Goal: Task Accomplishment & Management: Manage account settings

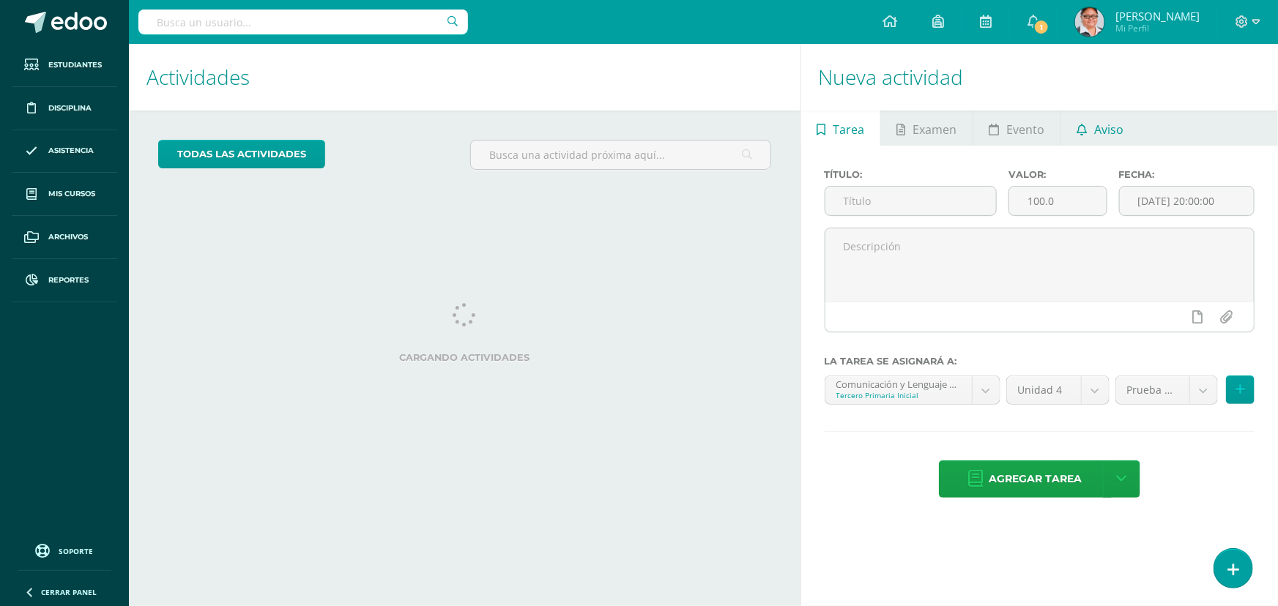
click at [1101, 132] on span "Aviso" at bounding box center [1109, 129] width 29 height 35
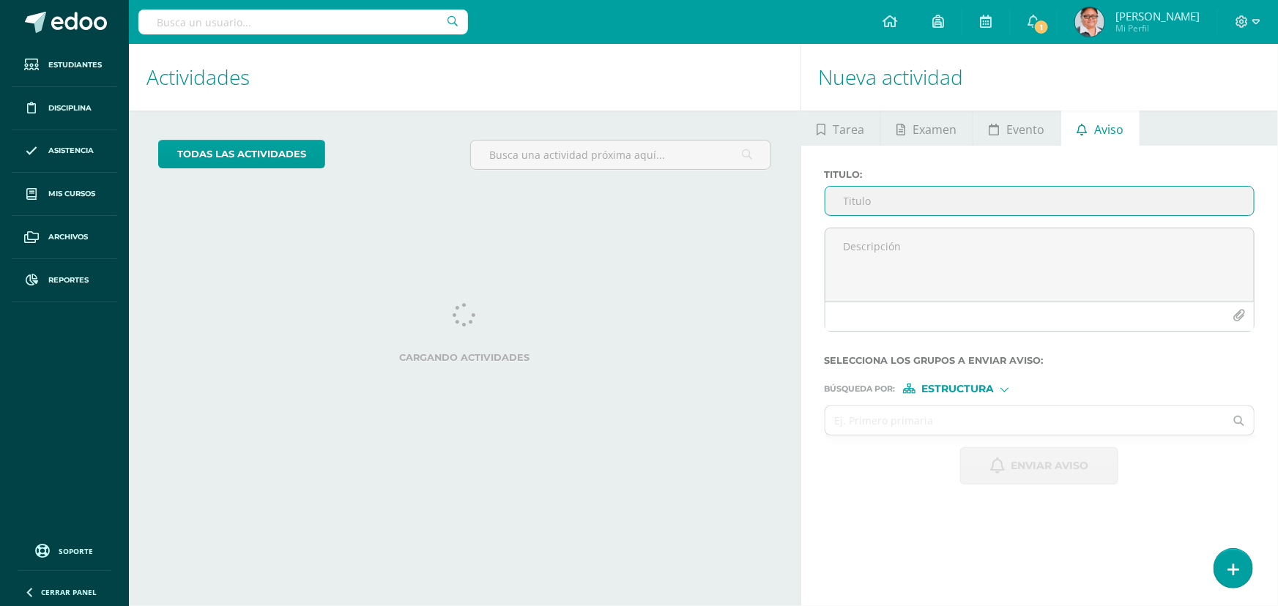
type input "G"
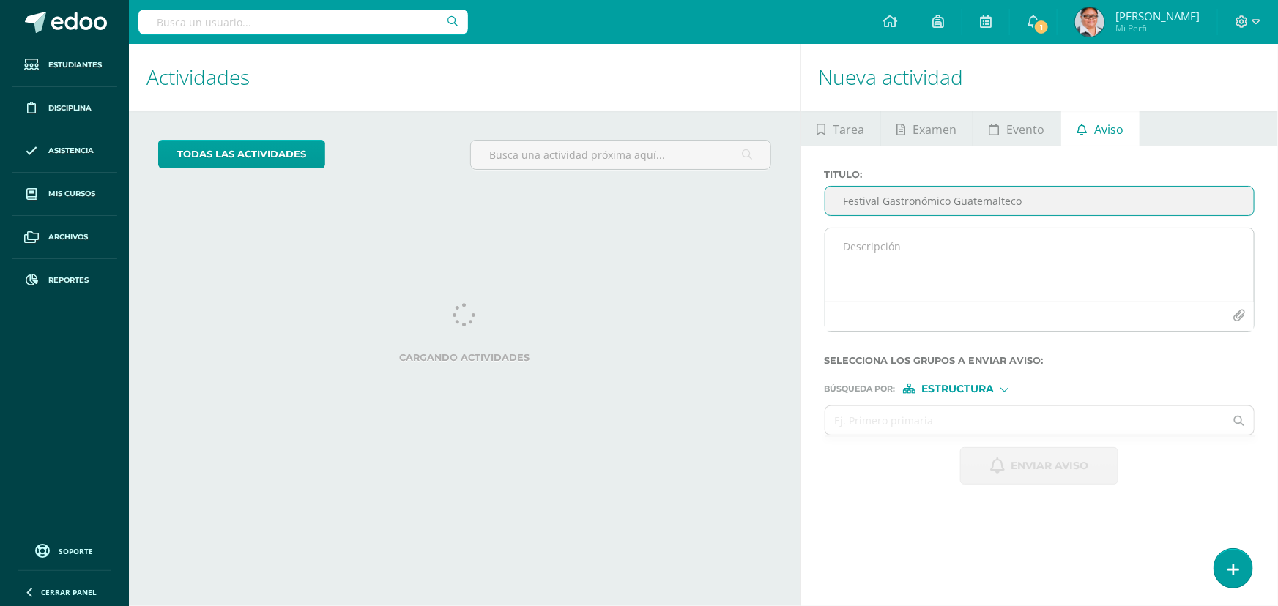
type input "Festival Gastronómico Guatemalteco"
click at [914, 264] on textarea at bounding box center [1039, 264] width 428 height 73
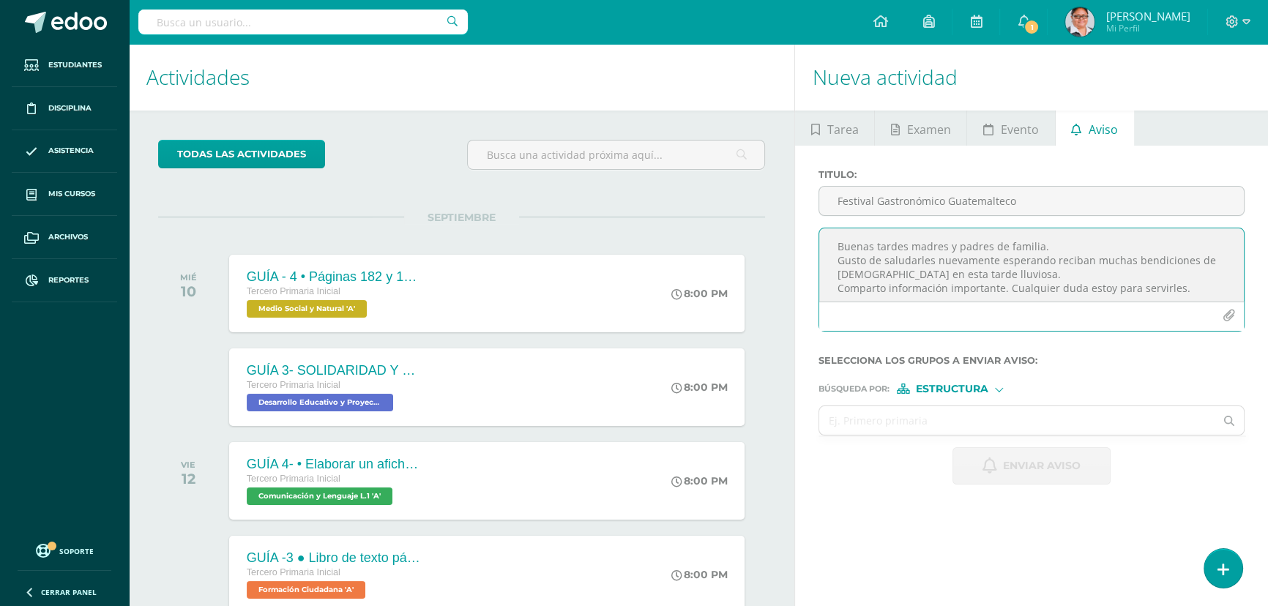
type textarea "Buenas tardes madres y padres de familia. Gusto de saludarles nuevamente espera…"
click at [1227, 321] on icon "button" at bounding box center [1229, 316] width 12 height 12
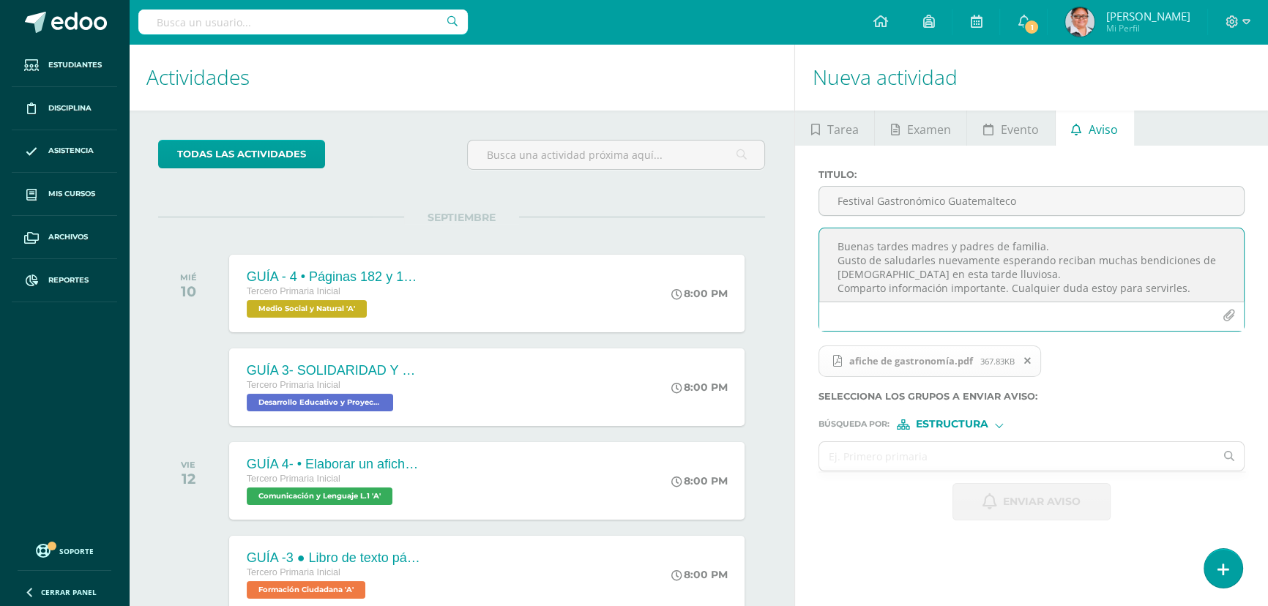
click at [952, 368] on span "afiche de gastronomía.pdf 367.83KB" at bounding box center [930, 362] width 223 height 32
drag, startPoint x: 834, startPoint y: 244, endPoint x: 1193, endPoint y: 313, distance: 366.2
click at [1193, 313] on div "Buenas tardes madres y padres de familia. Gusto de saludarles nuevamente espera…" at bounding box center [1032, 280] width 426 height 104
click at [1158, 415] on div "Búsqueda por : Estructura Estructura Persona" at bounding box center [1032, 419] width 426 height 22
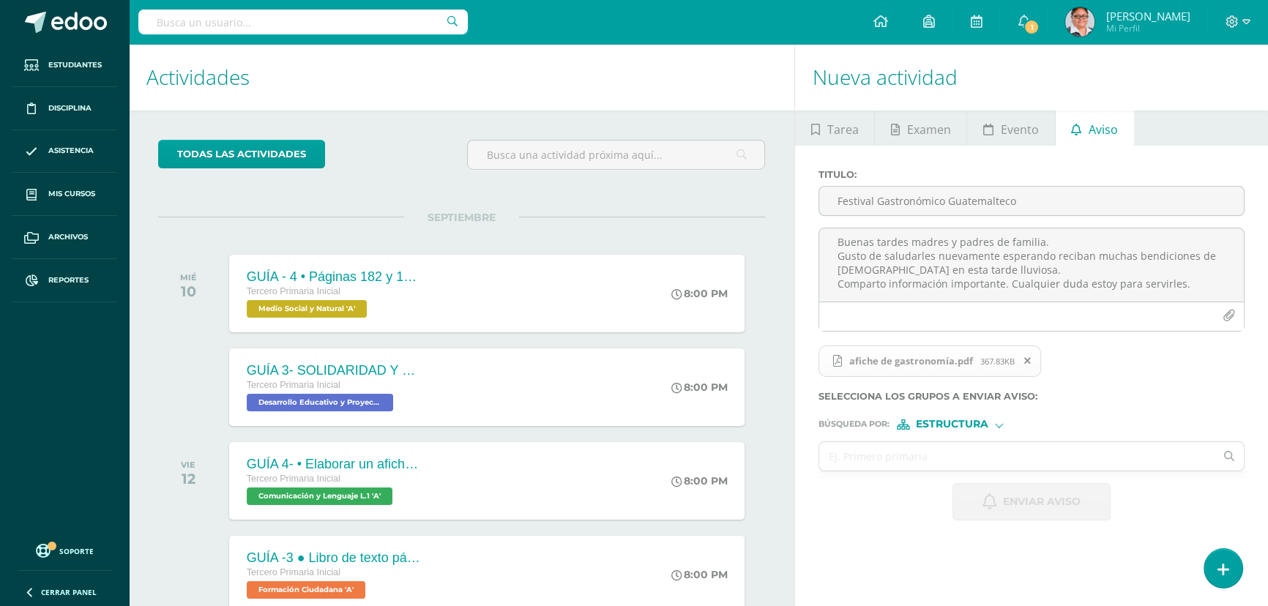
click at [984, 359] on span "367.83KB" at bounding box center [997, 361] width 34 height 11
click at [999, 428] on div at bounding box center [999, 424] width 8 height 8
click at [1069, 410] on div "Búsqueda por : Estructura Estructura Persona" at bounding box center [1032, 419] width 426 height 22
click at [997, 427] on div at bounding box center [999, 424] width 8 height 8
click at [866, 466] on input "text" at bounding box center [1016, 456] width 395 height 29
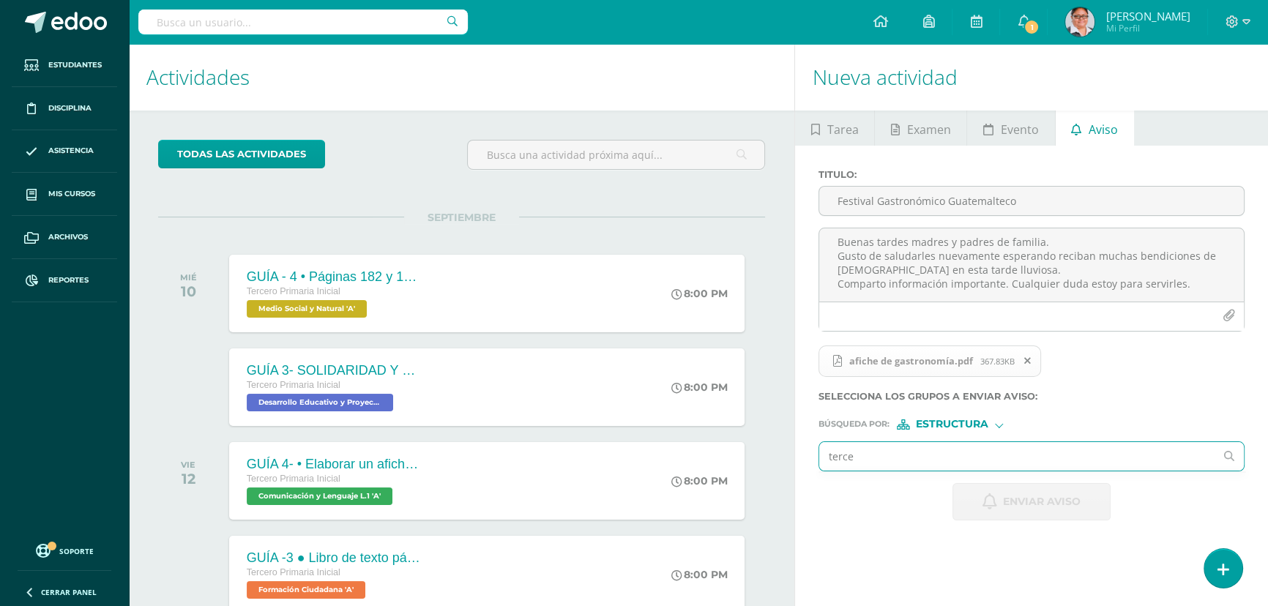
type input "tercer"
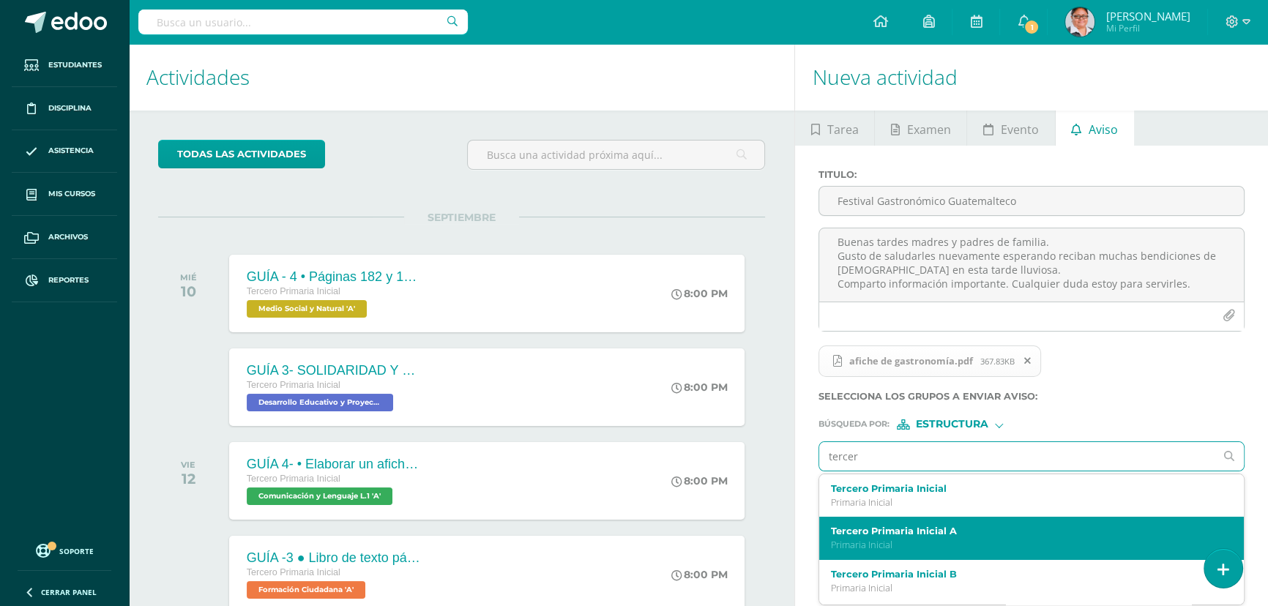
click at [936, 537] on label "Tercero Primaria Inicial A" at bounding box center [1023, 531] width 384 height 11
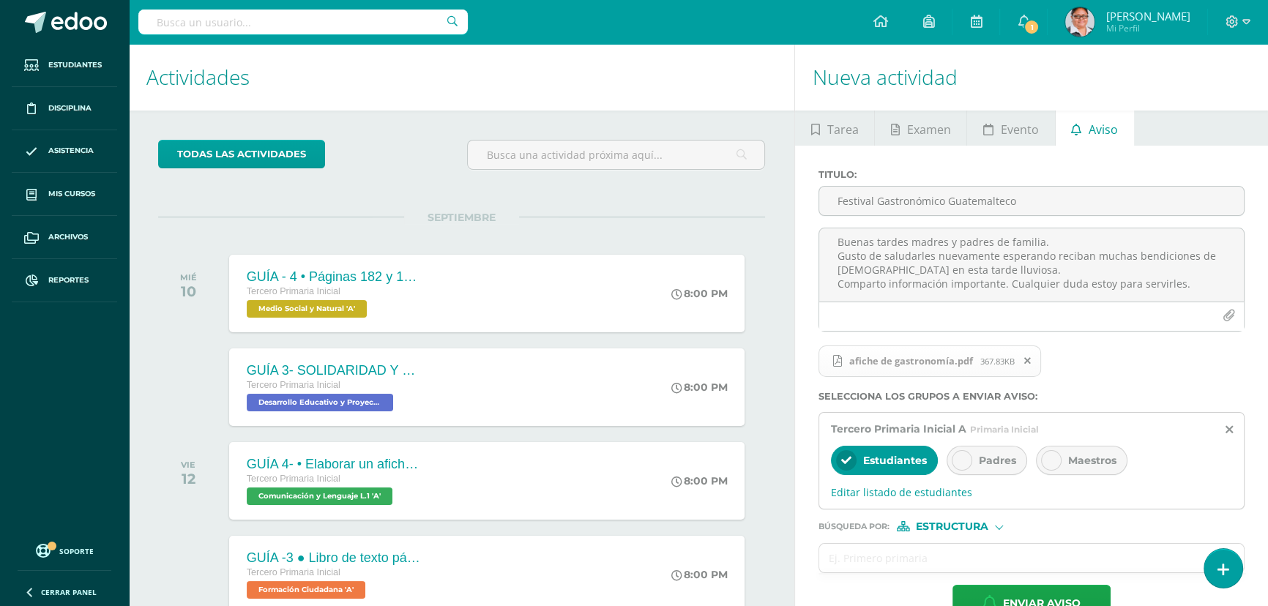
click at [1000, 463] on span "Padres" at bounding box center [997, 460] width 37 height 13
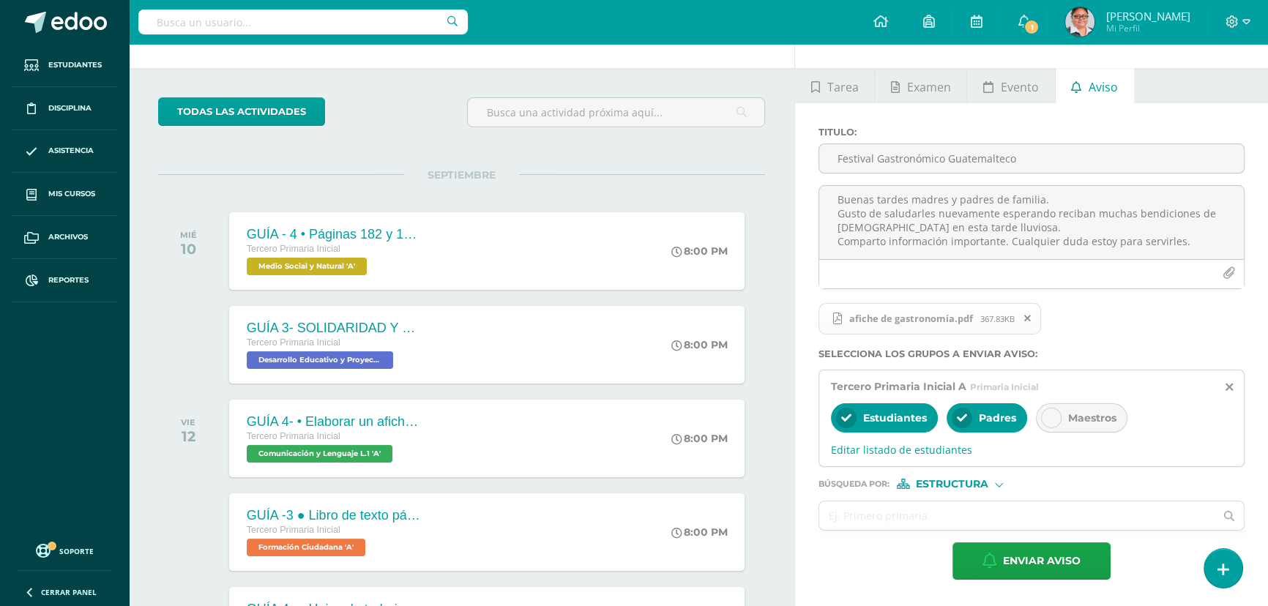
scroll to position [66, 0]
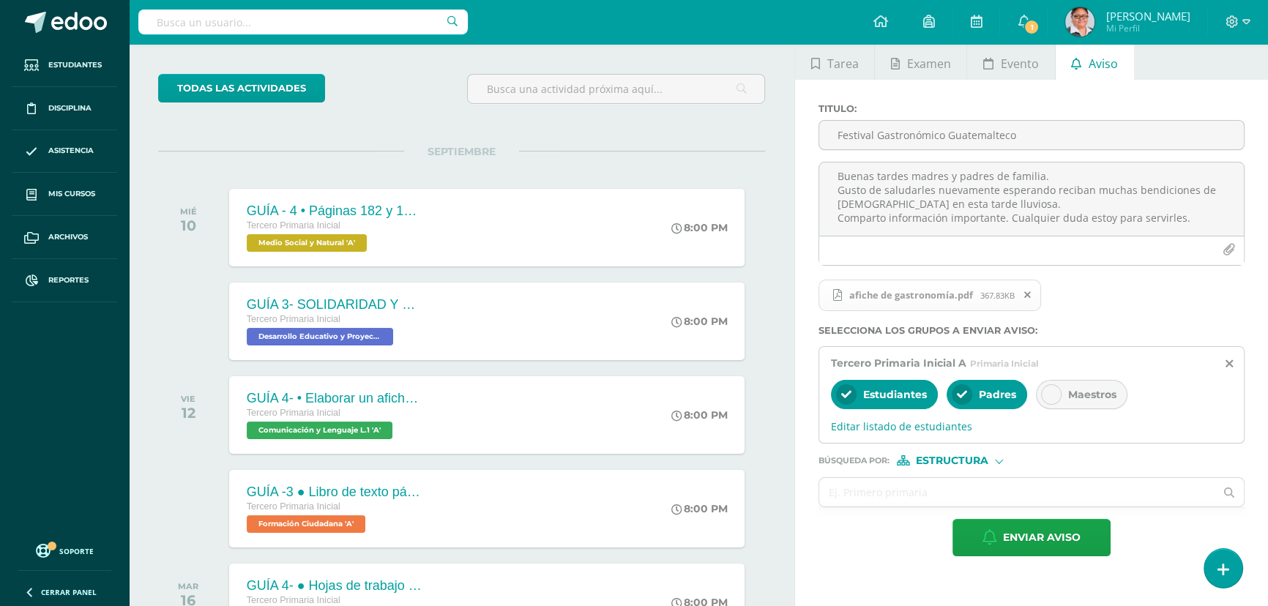
click at [1000, 463] on div at bounding box center [999, 460] width 8 height 8
click at [965, 504] on span "Persona" at bounding box center [957, 500] width 53 height 8
click at [893, 488] on input "text" at bounding box center [1016, 492] width 395 height 29
type input "antonieta"
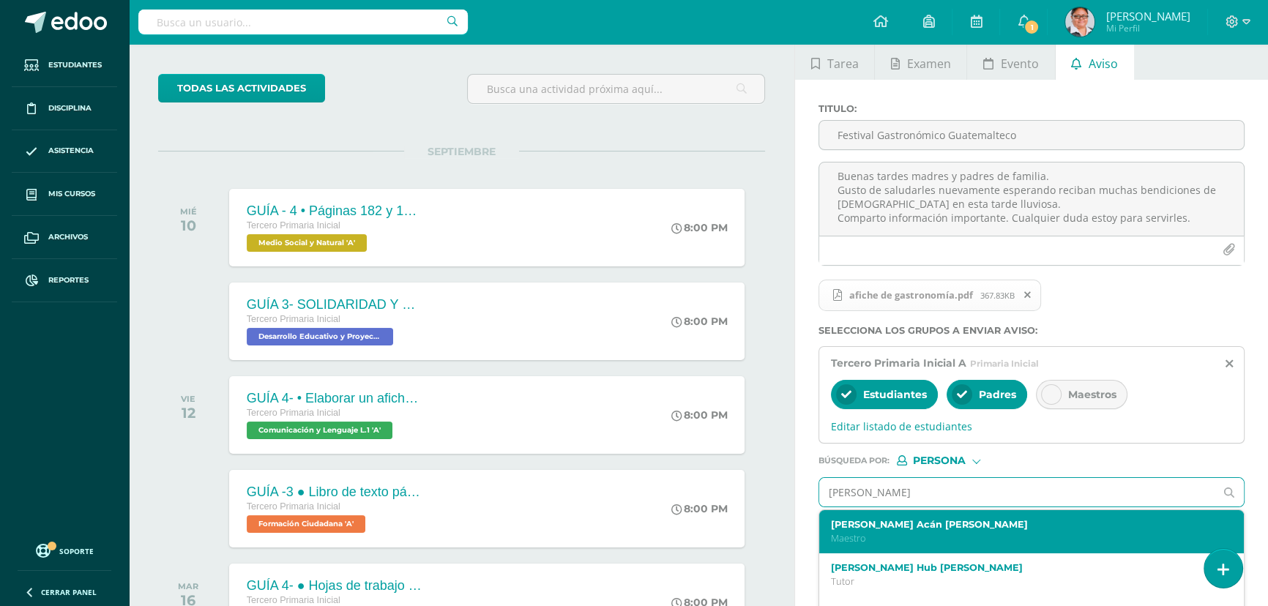
click at [887, 529] on label "Antonieta Acán Xoyon" at bounding box center [1023, 524] width 384 height 11
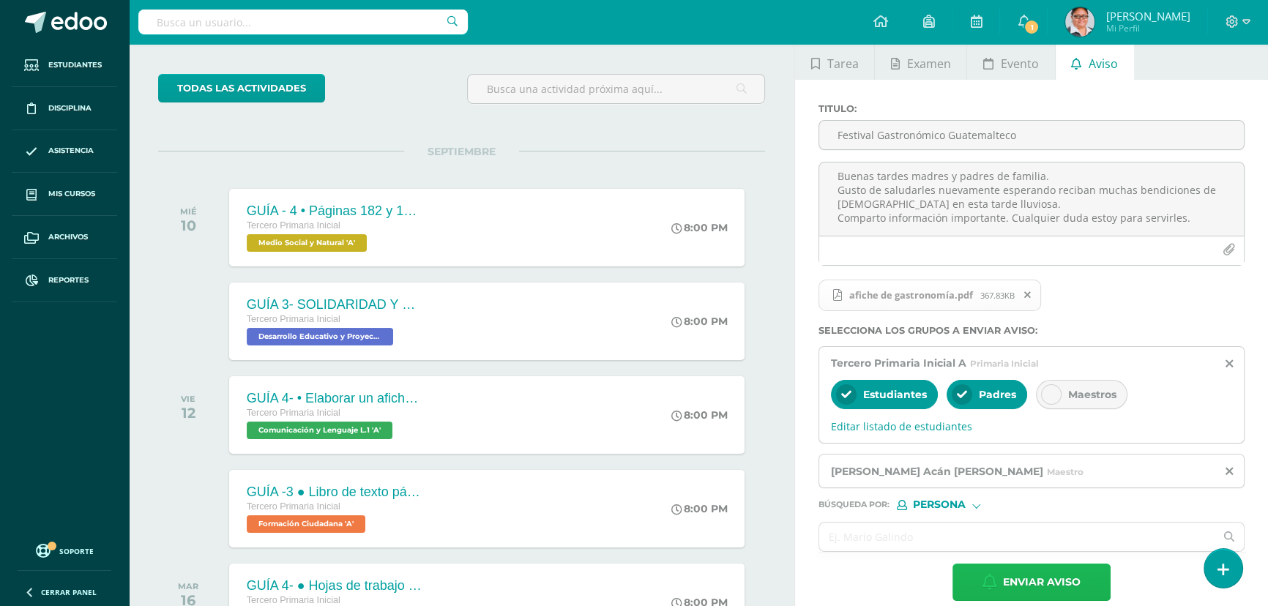
click at [1053, 588] on span "Enviar aviso" at bounding box center [1042, 582] width 78 height 36
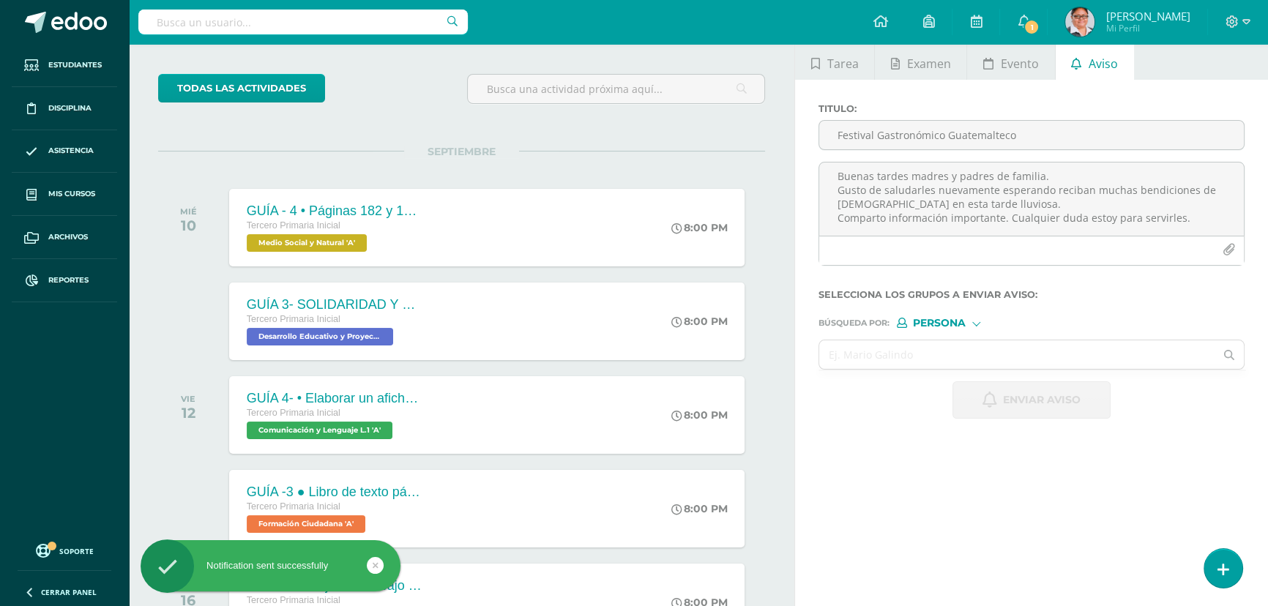
scroll to position [0, 0]
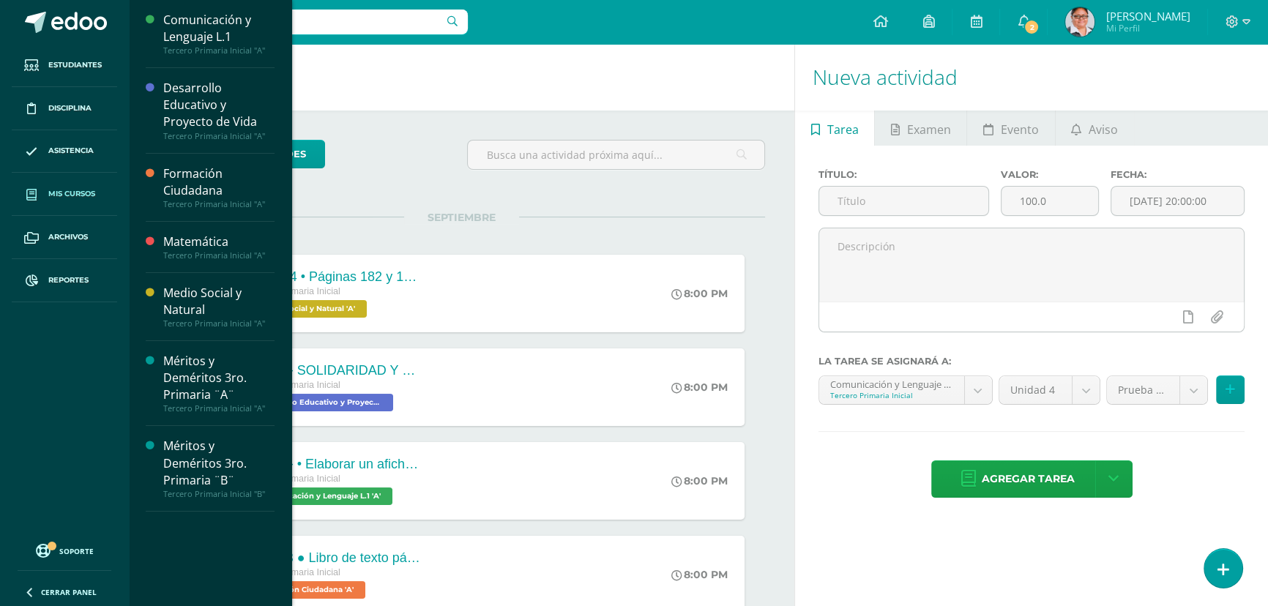
click at [63, 195] on span "Mis cursos" at bounding box center [71, 194] width 47 height 12
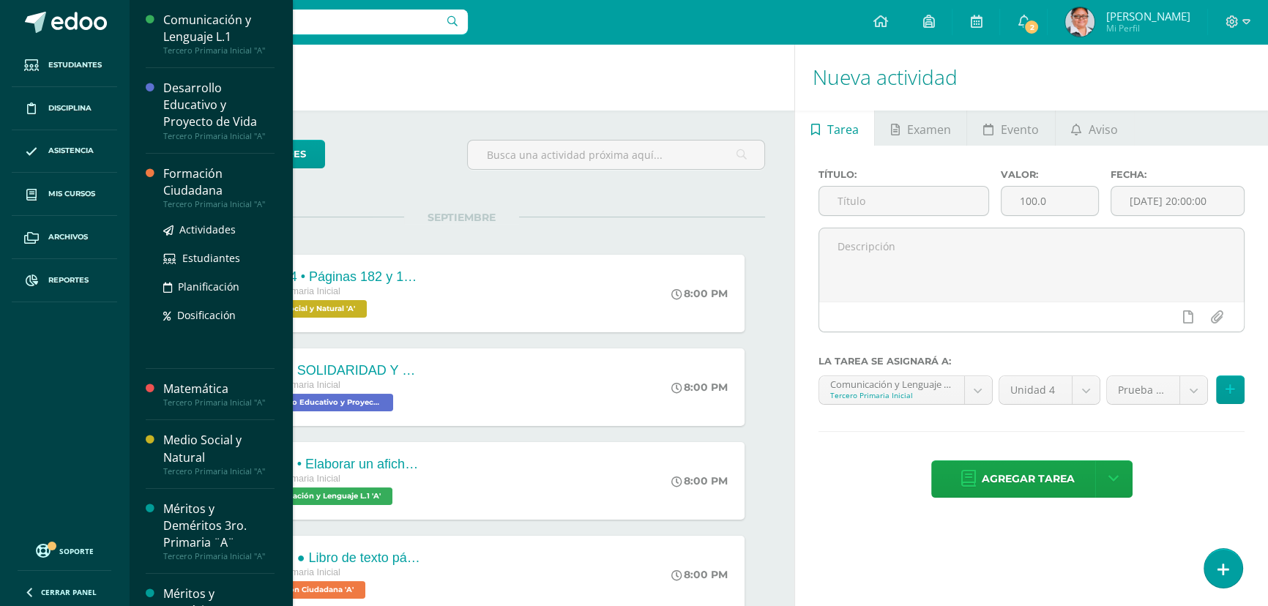
click at [186, 176] on div "Formación Ciudadana" at bounding box center [218, 182] width 111 height 34
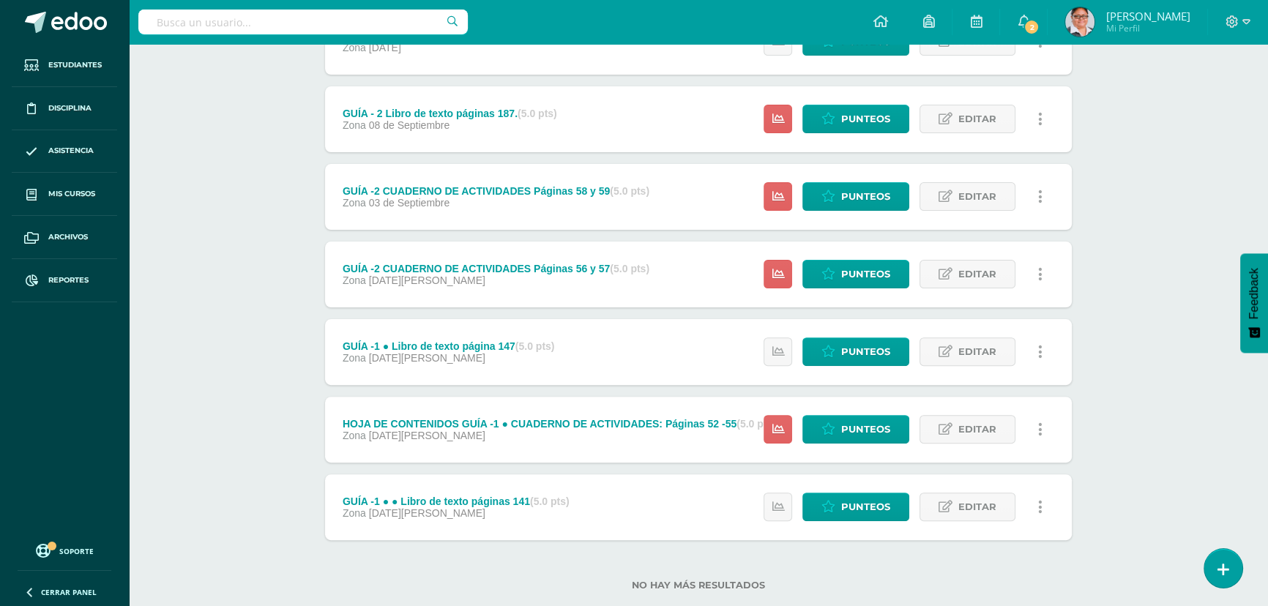
scroll to position [577, 0]
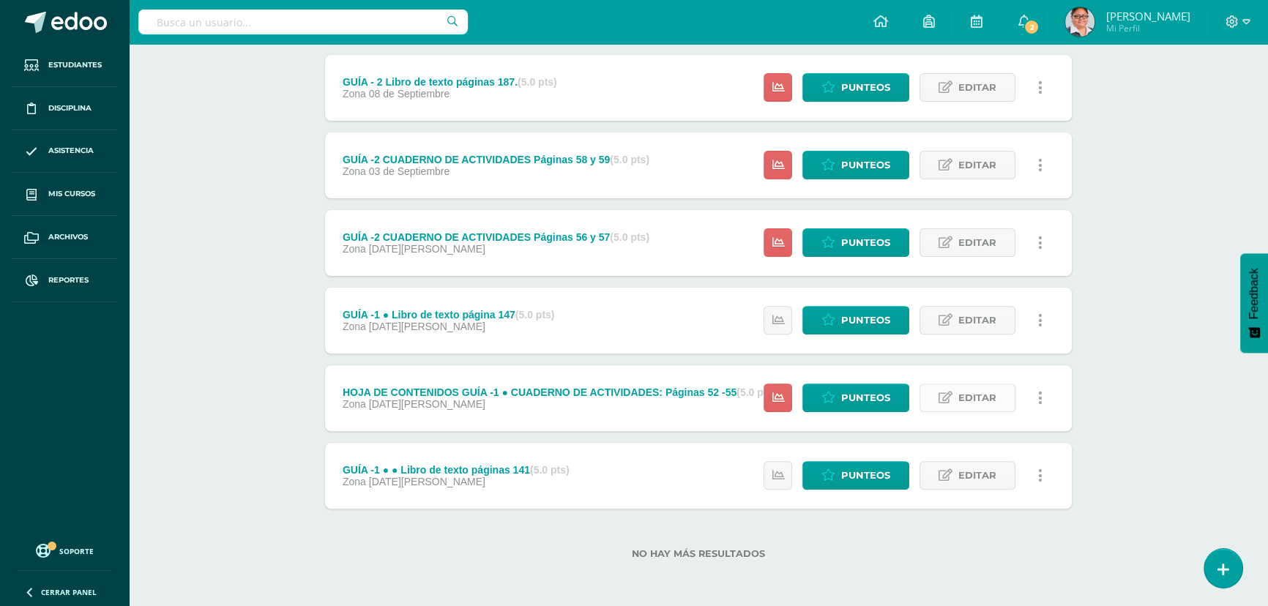
click at [975, 403] on span "Editar" at bounding box center [977, 397] width 38 height 27
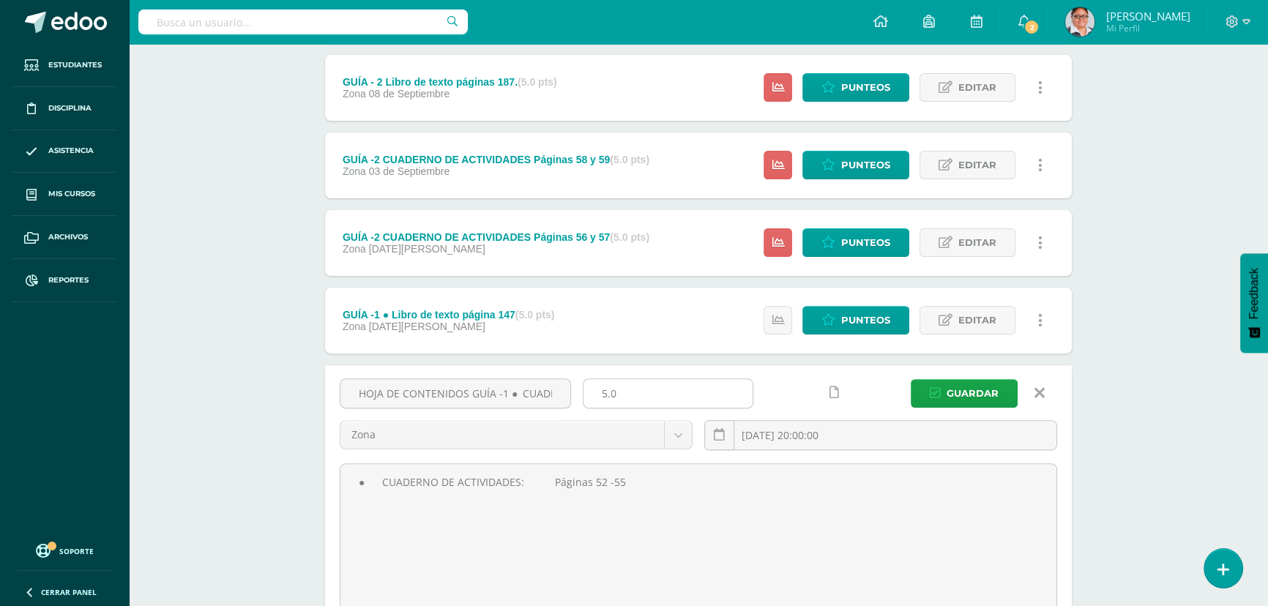
click at [610, 392] on input "5.0" at bounding box center [668, 393] width 169 height 29
type input "10.0"
click at [976, 392] on span "Guardar" at bounding box center [973, 393] width 52 height 27
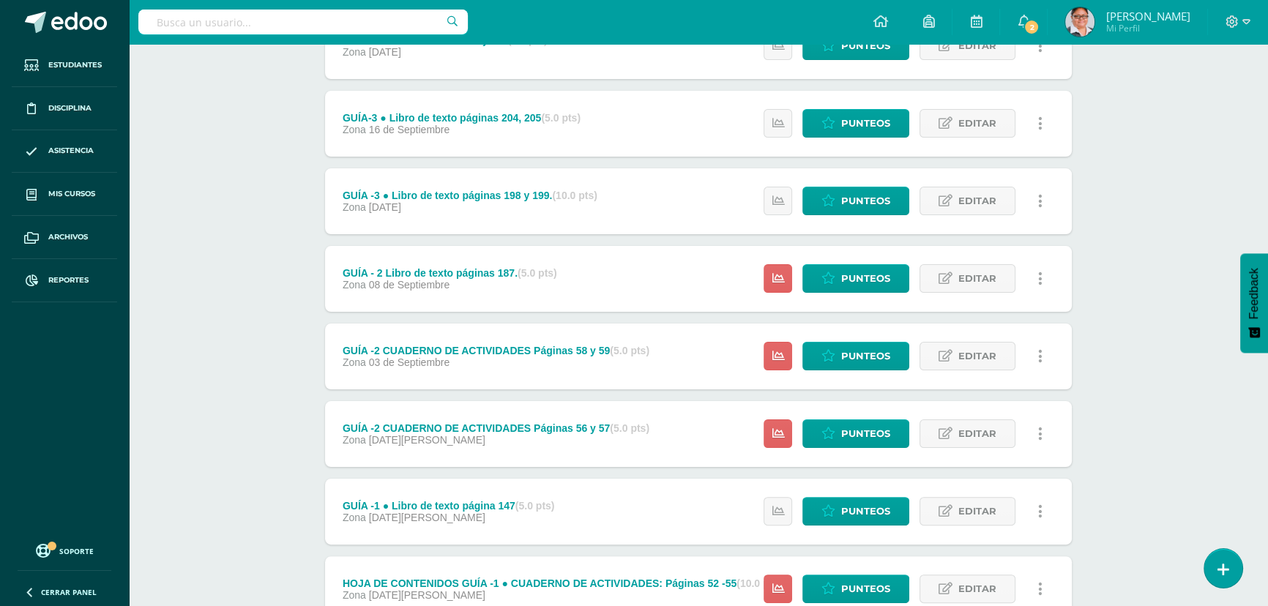
scroll to position [399, 0]
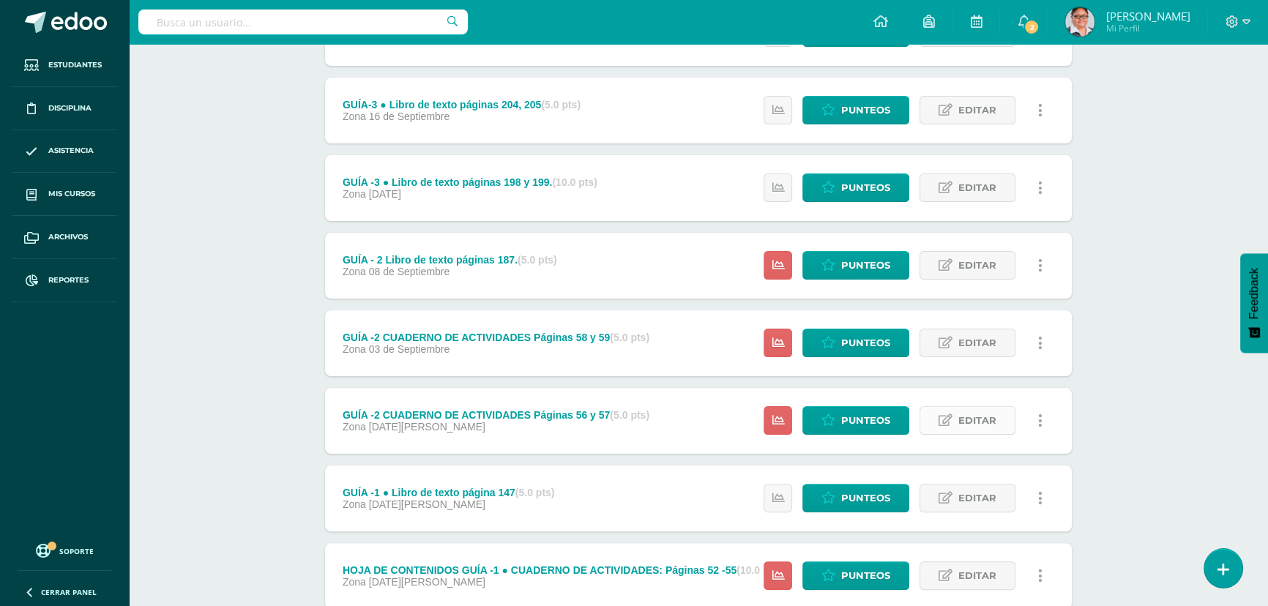
click at [958, 423] on link "Editar" at bounding box center [968, 420] width 96 height 29
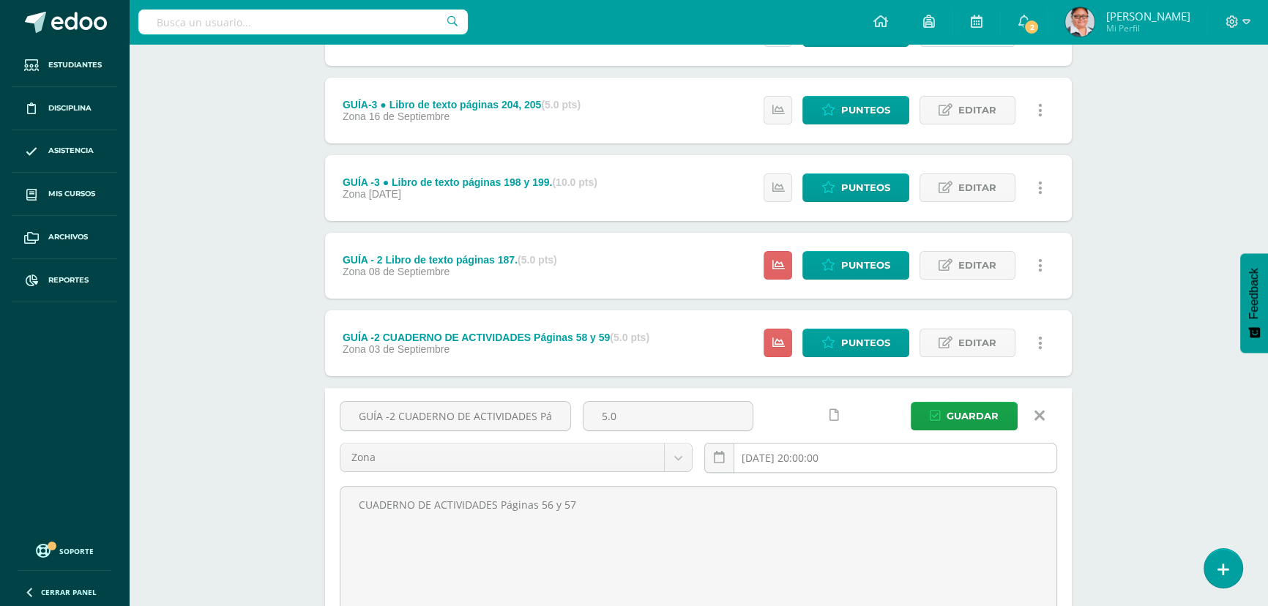
click at [781, 454] on input "2025-08-29 20:00:00" at bounding box center [880, 458] width 351 height 29
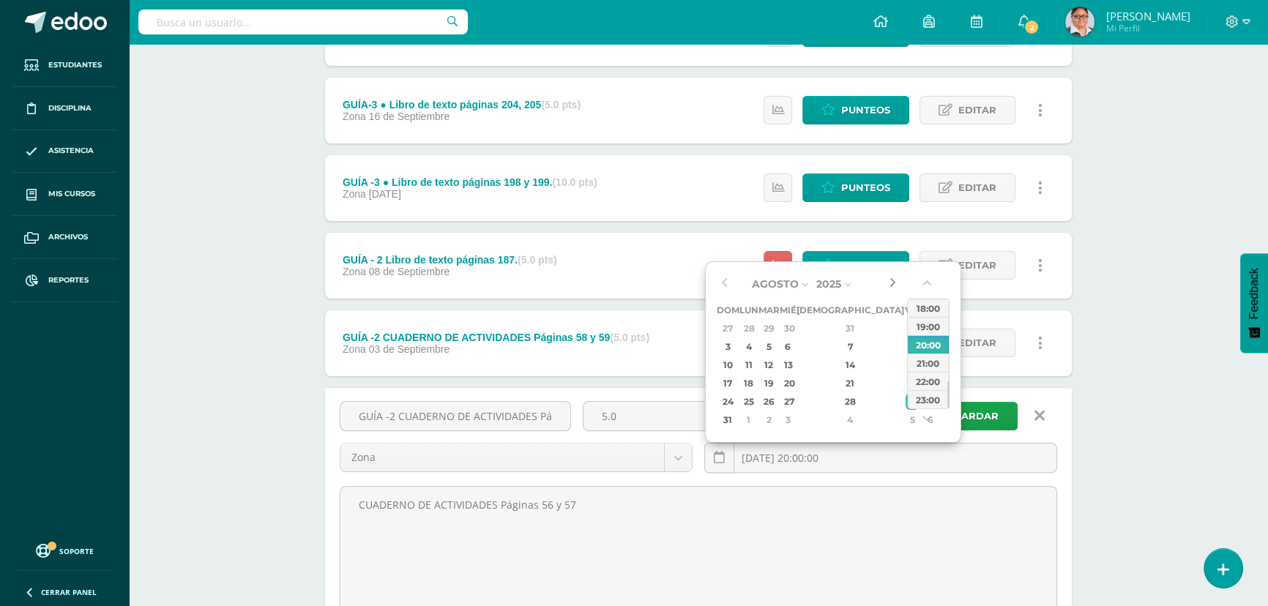
click at [892, 286] on button "button" at bounding box center [892, 284] width 15 height 22
click at [838, 344] on div "11" at bounding box center [851, 346] width 86 height 17
type input "2025-09-11 20:00"
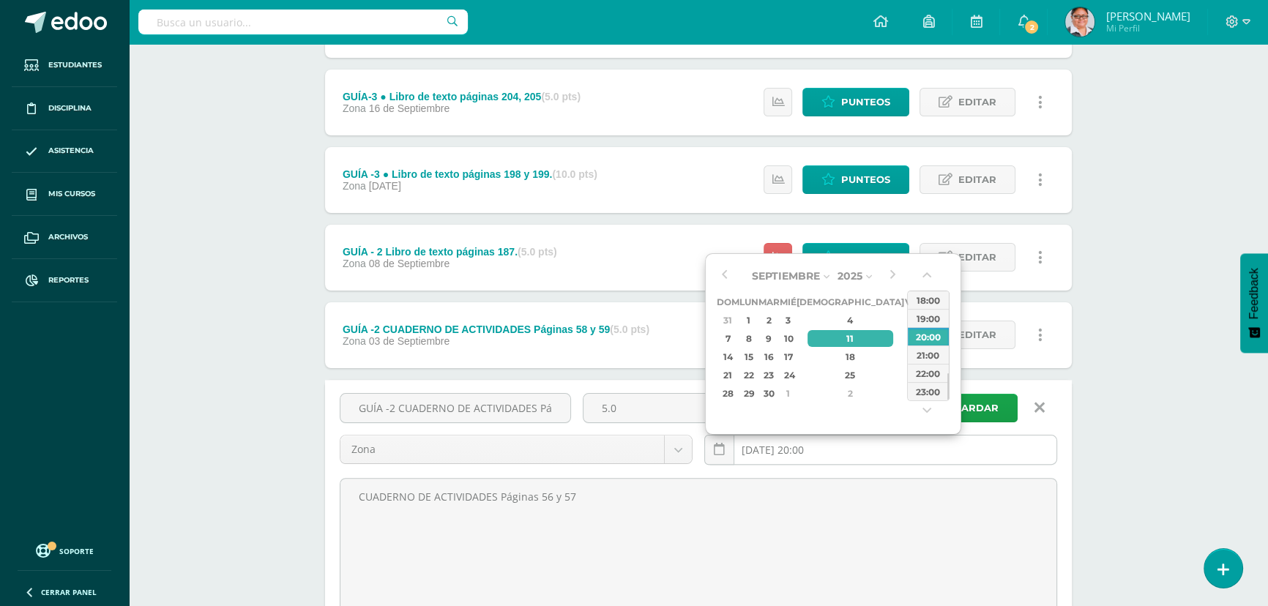
scroll to position [532, 0]
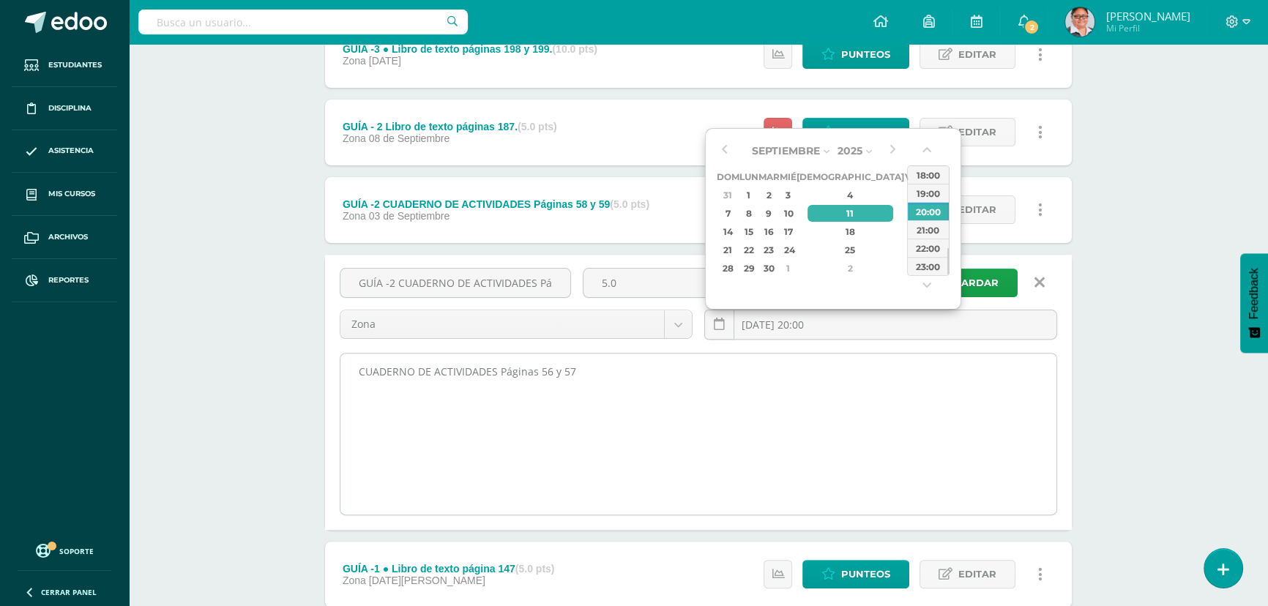
click at [929, 454] on textarea "CUADERNO DE ACTIVIDADES Páginas 56 y 57" at bounding box center [698, 434] width 716 height 161
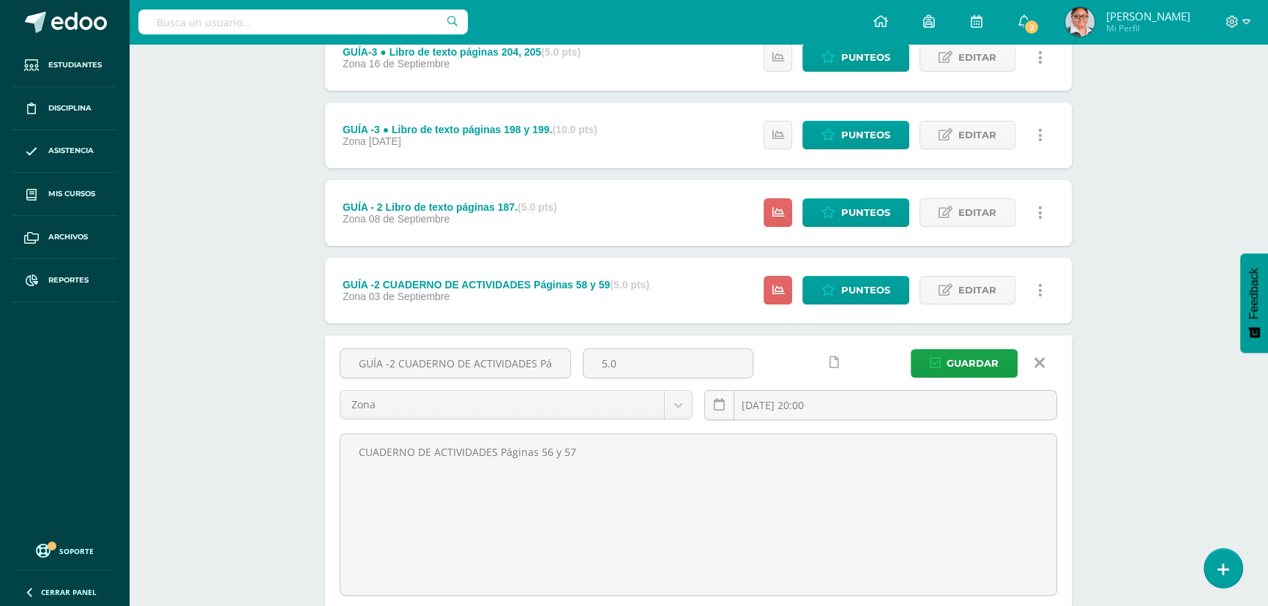
scroll to position [452, 0]
click at [964, 370] on span "Guardar" at bounding box center [973, 362] width 52 height 27
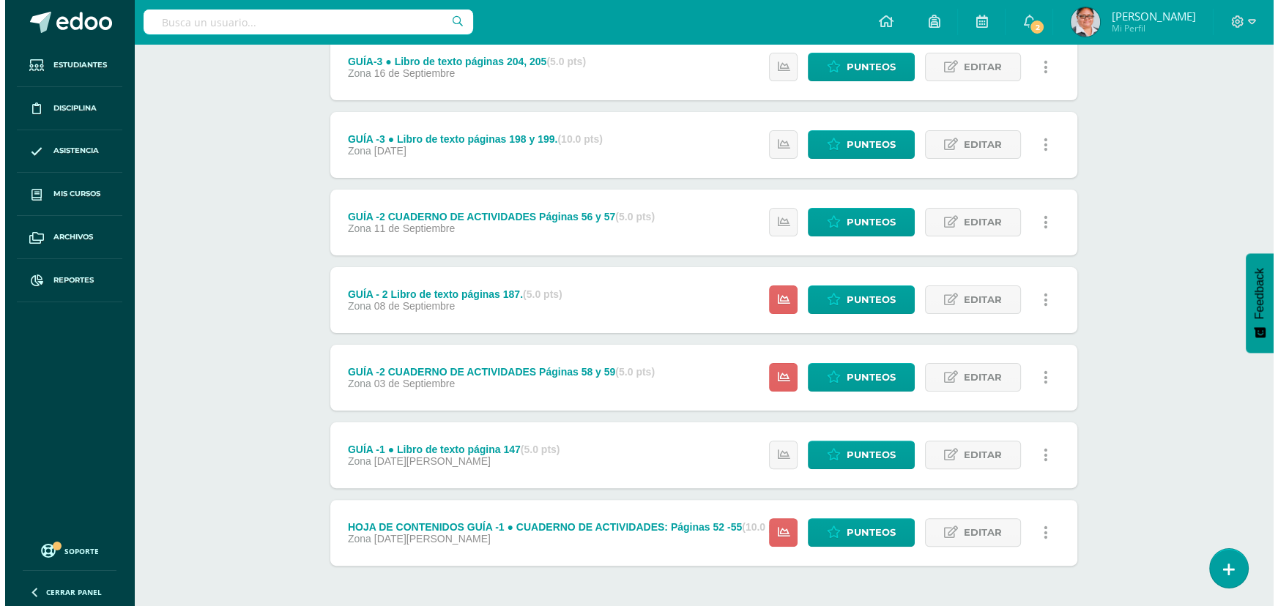
scroll to position [466, 0]
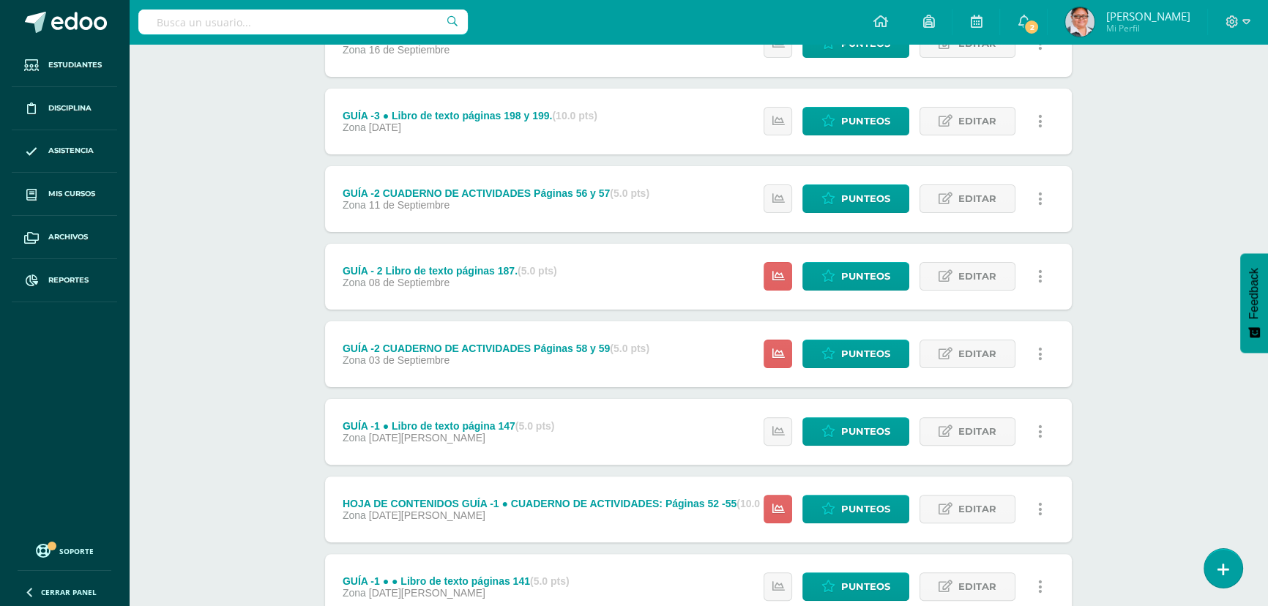
click at [1040, 199] on icon at bounding box center [1040, 199] width 4 height 16
click at [993, 288] on link "Eliminar" at bounding box center [1013, 291] width 150 height 23
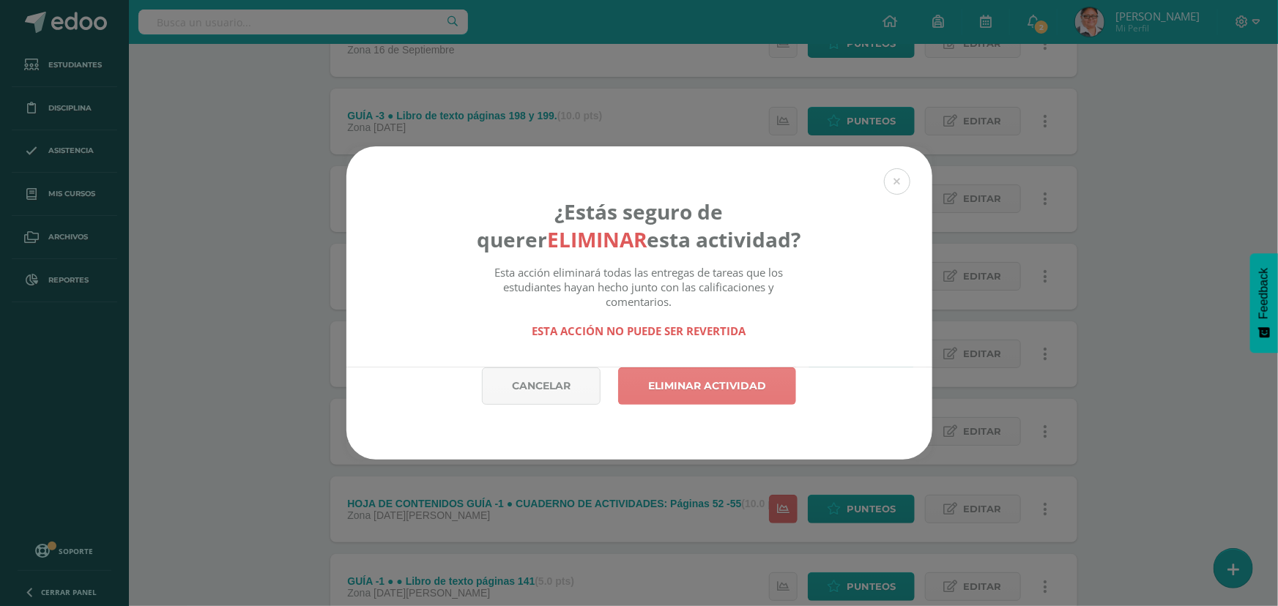
click at [715, 392] on link "Eliminar actividad" at bounding box center [707, 386] width 178 height 37
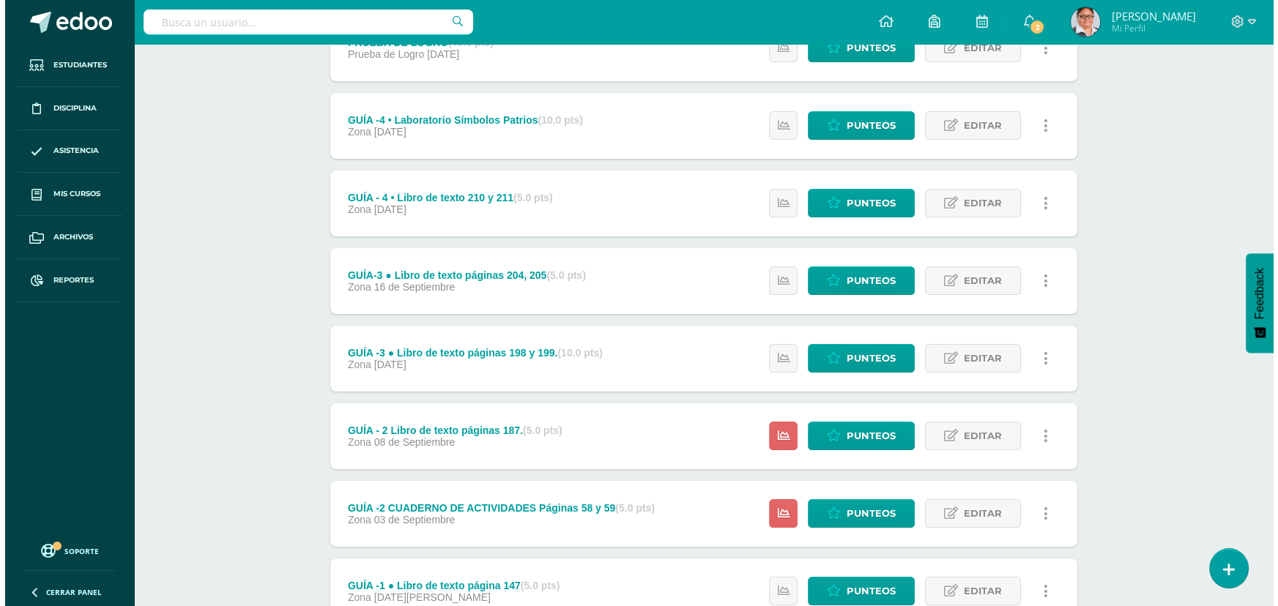
scroll to position [266, 0]
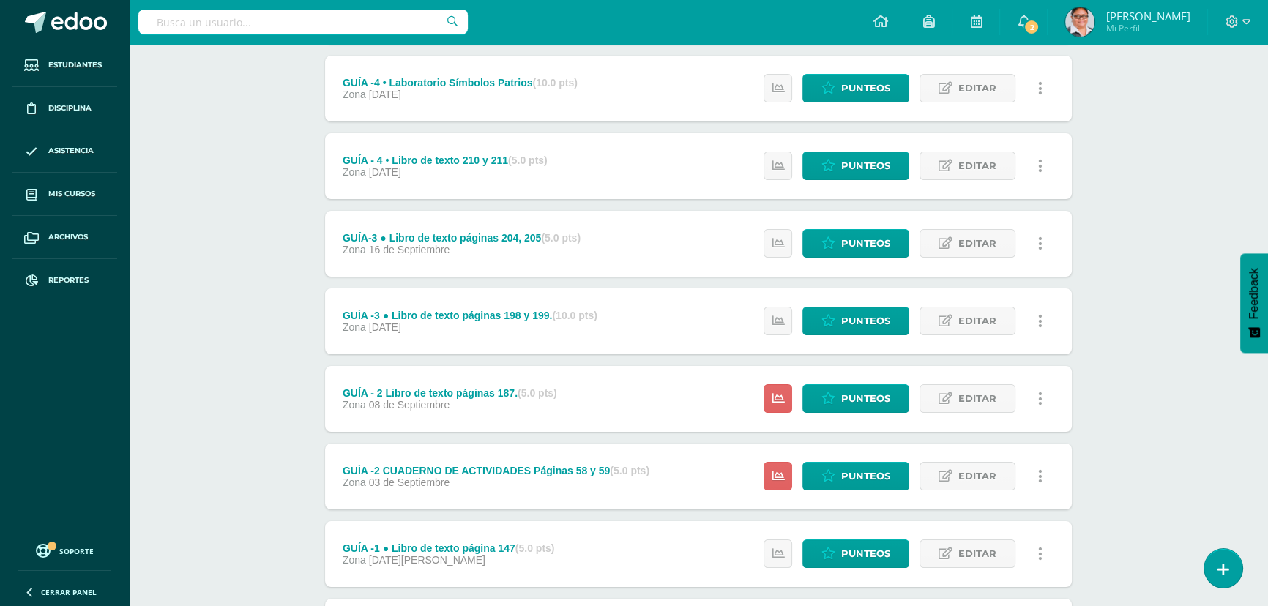
click at [1040, 473] on icon at bounding box center [1040, 477] width 4 height 16
click at [984, 567] on link "Eliminar" at bounding box center [1013, 568] width 150 height 23
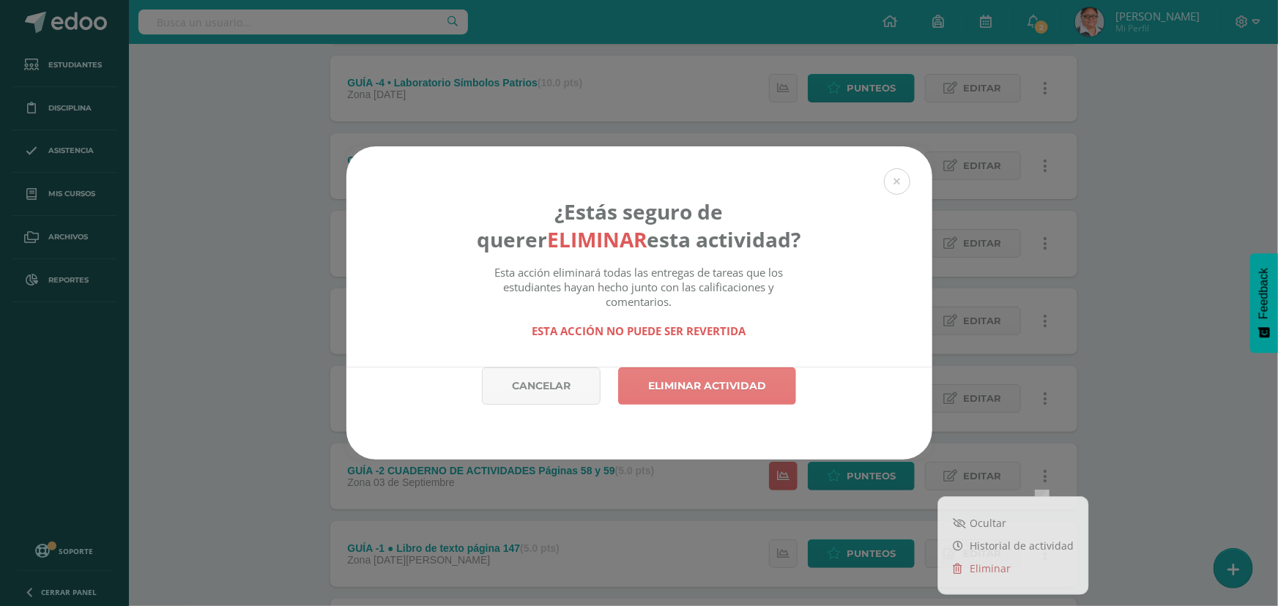
click at [719, 390] on link "Eliminar actividad" at bounding box center [707, 386] width 178 height 37
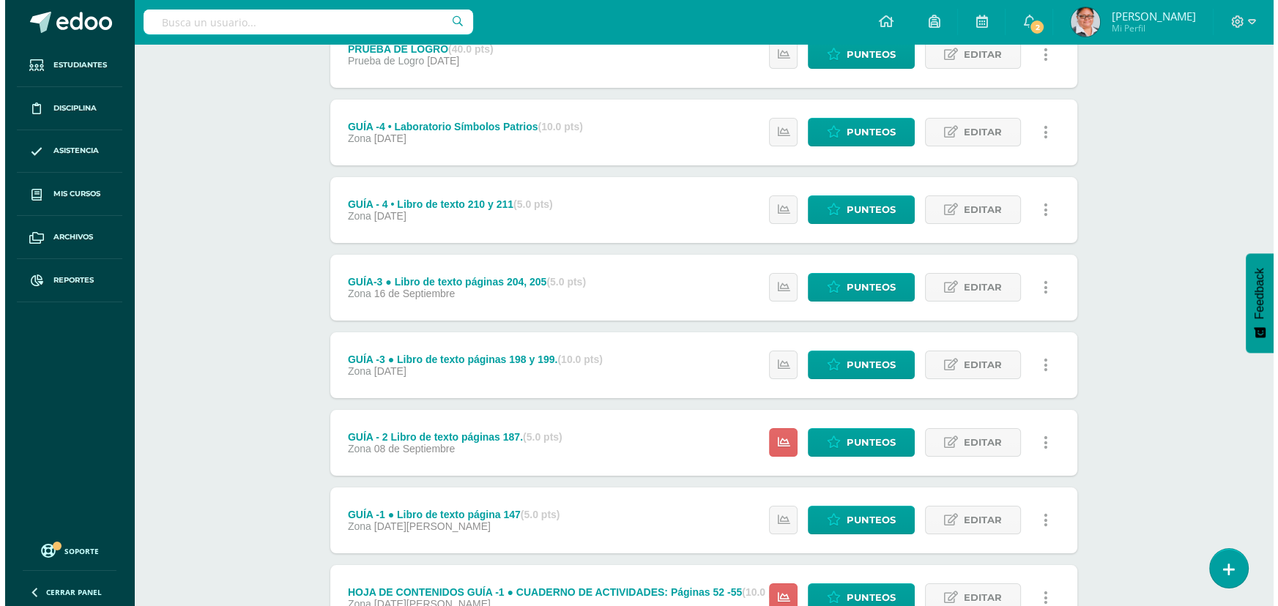
scroll to position [155, 0]
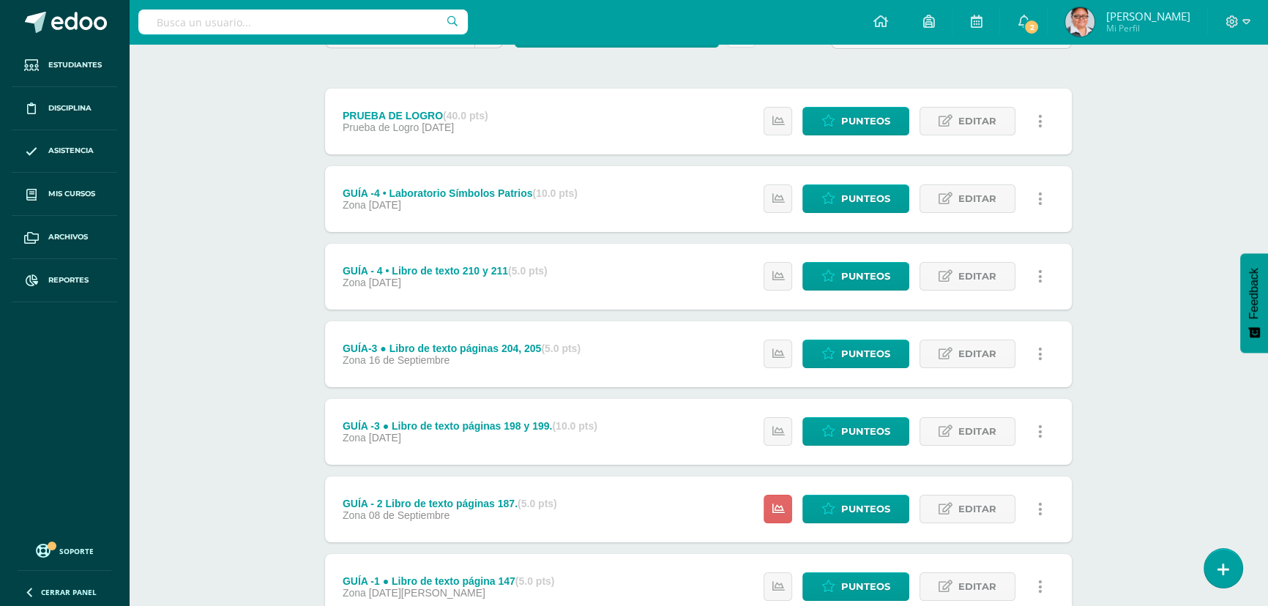
click at [1040, 272] on icon at bounding box center [1040, 277] width 4 height 16
click at [983, 368] on link "Eliminar" at bounding box center [1013, 368] width 150 height 23
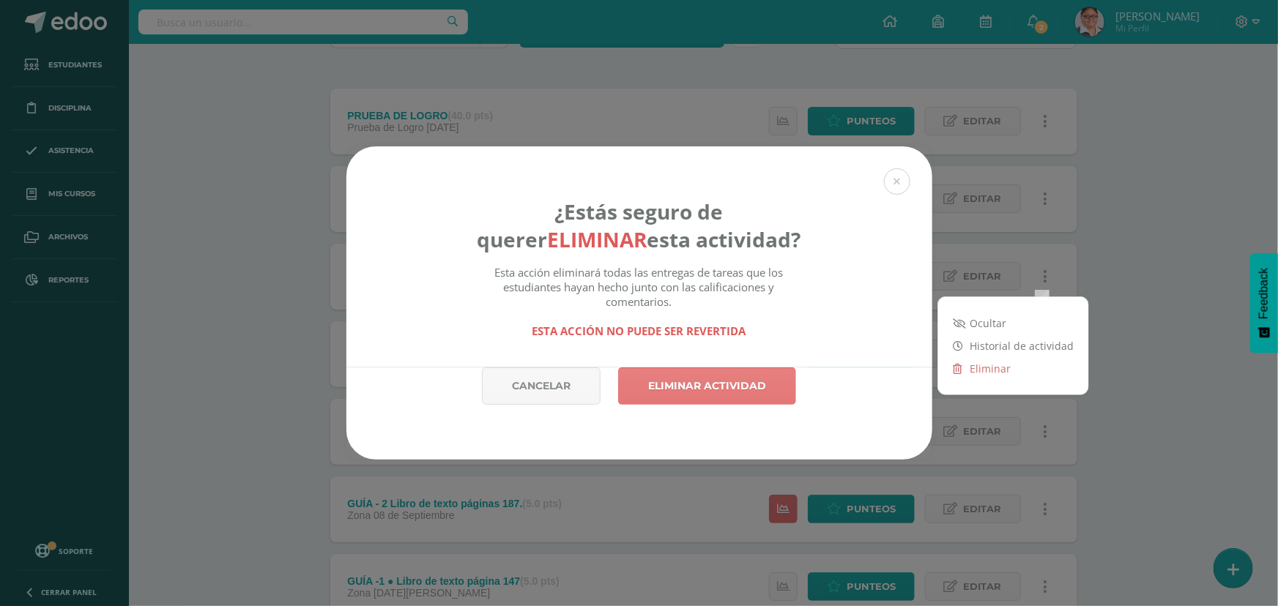
click at [739, 392] on link "Eliminar actividad" at bounding box center [707, 386] width 178 height 37
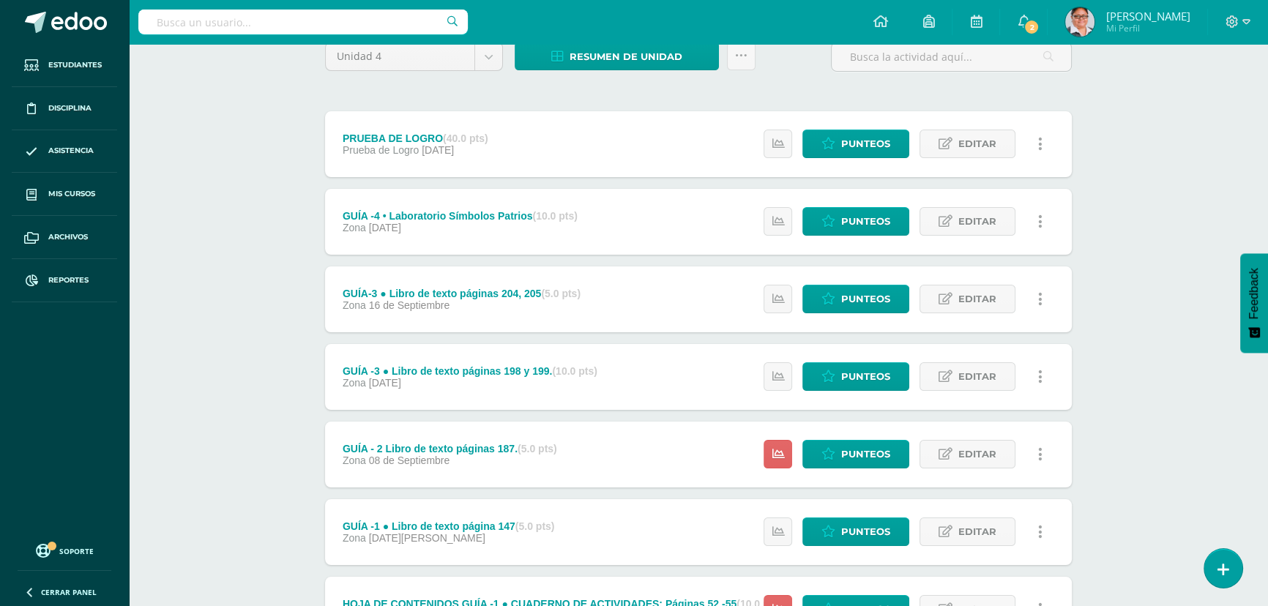
scroll to position [266, 0]
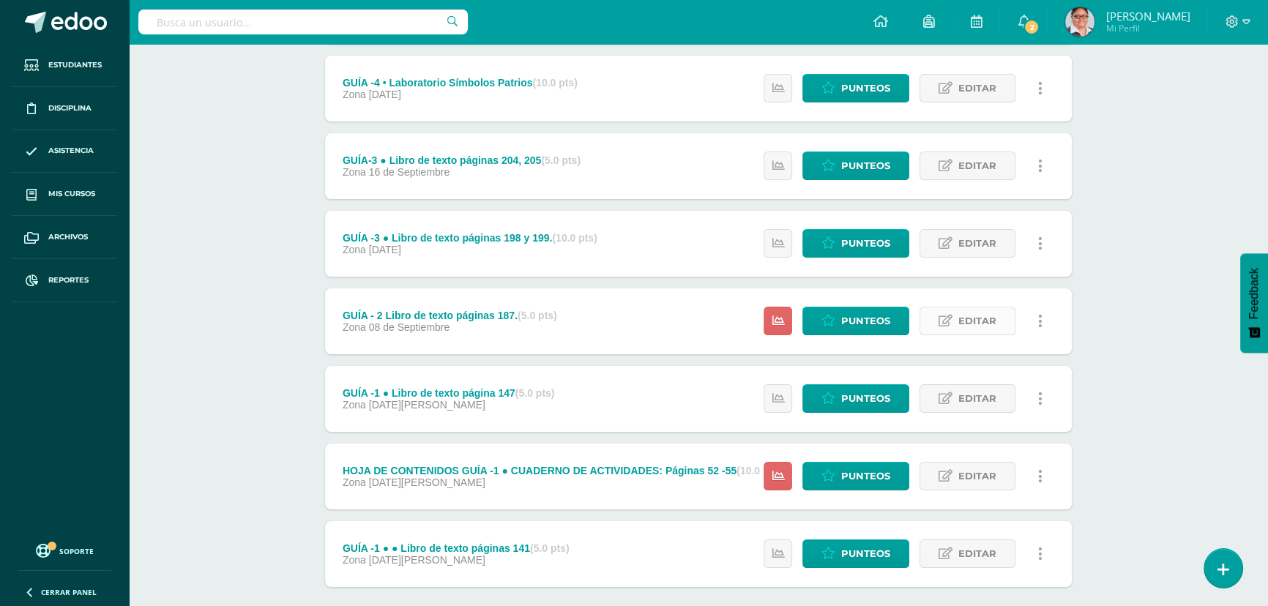
click at [959, 322] on link "Editar" at bounding box center [968, 321] width 96 height 29
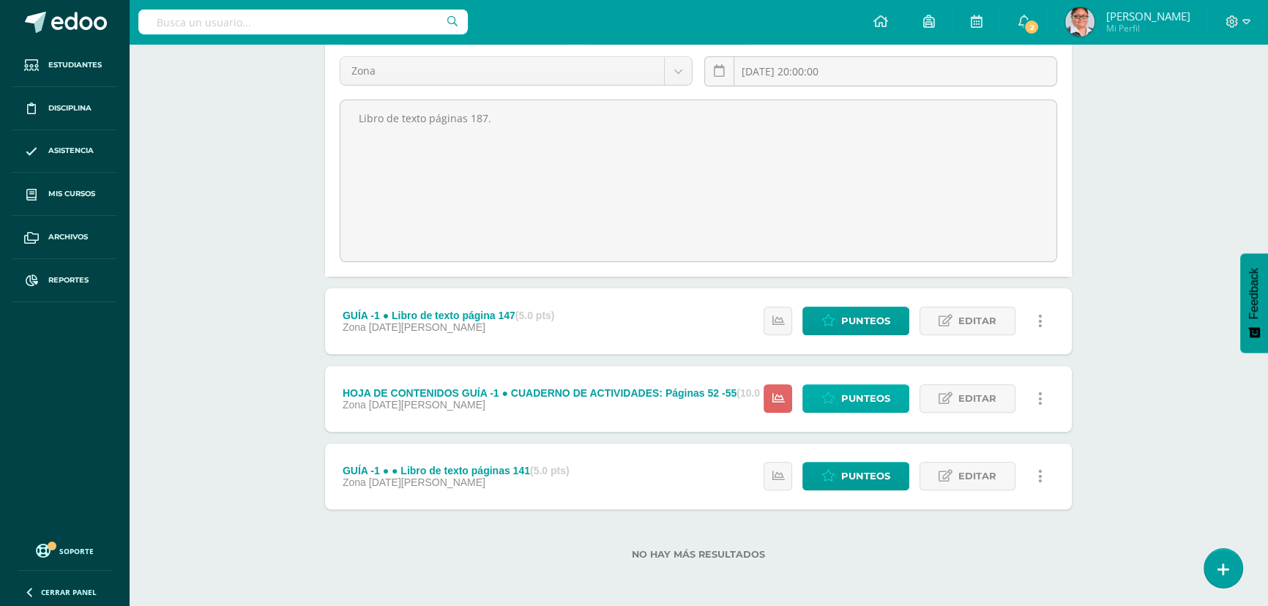
scroll to position [353, 0]
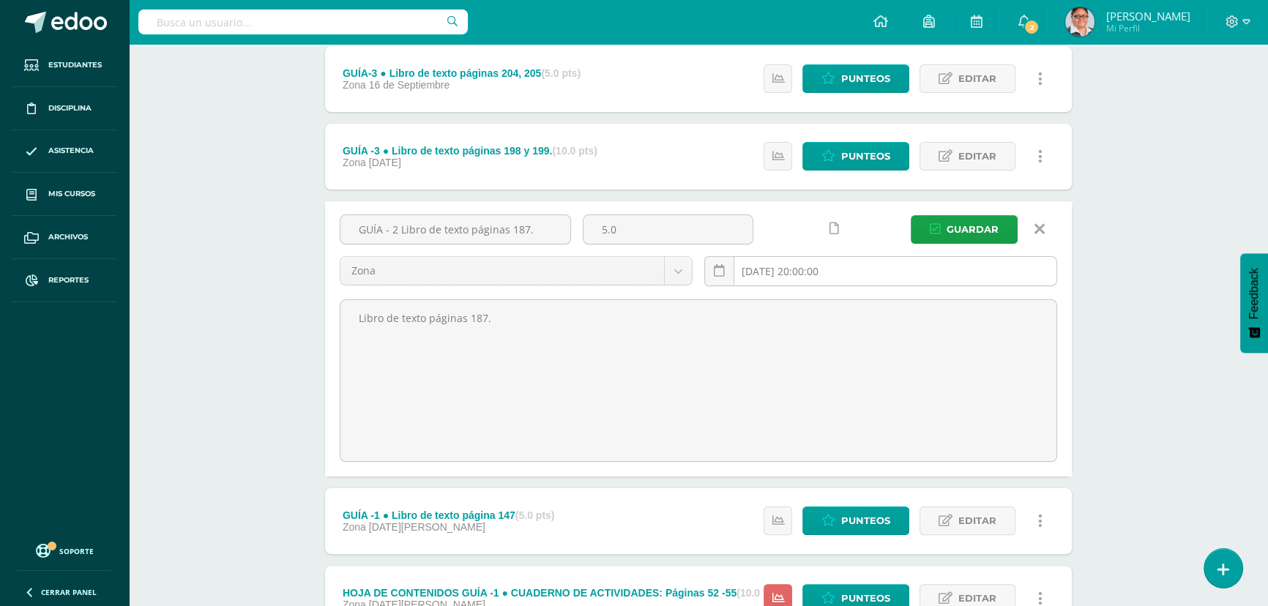
click at [776, 271] on input "[DATE] 20:00:00" at bounding box center [880, 271] width 351 height 29
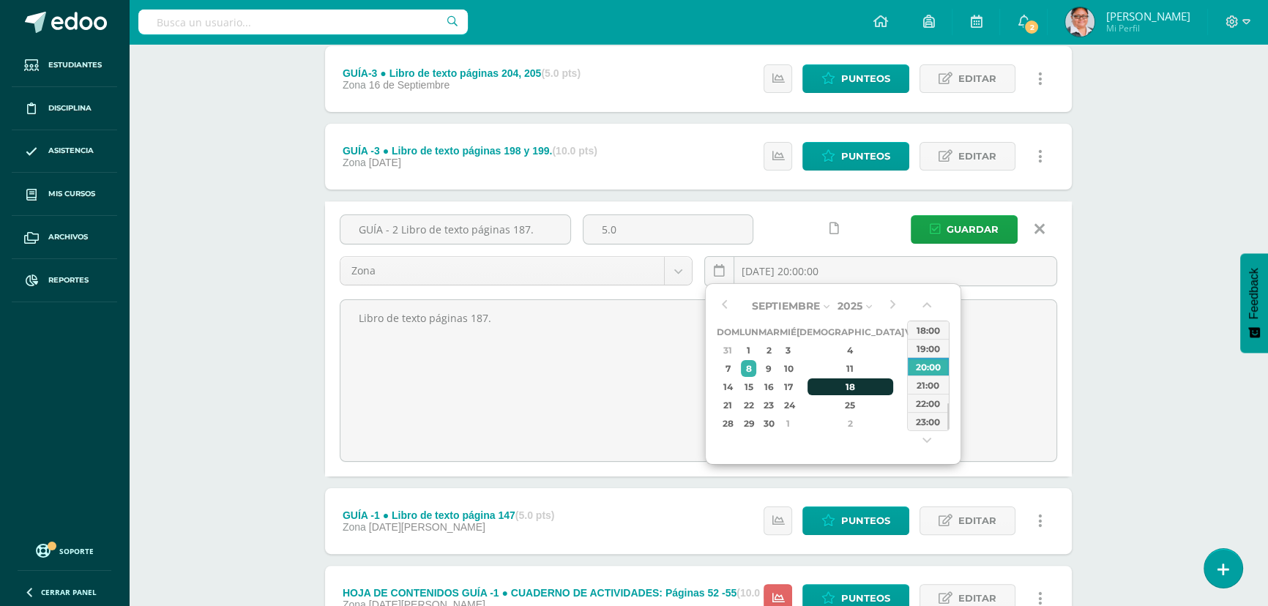
click at [836, 387] on div "18" at bounding box center [851, 387] width 86 height 17
type input "2025-09-18 20:00"
click at [958, 232] on span "Guardar" at bounding box center [973, 229] width 52 height 27
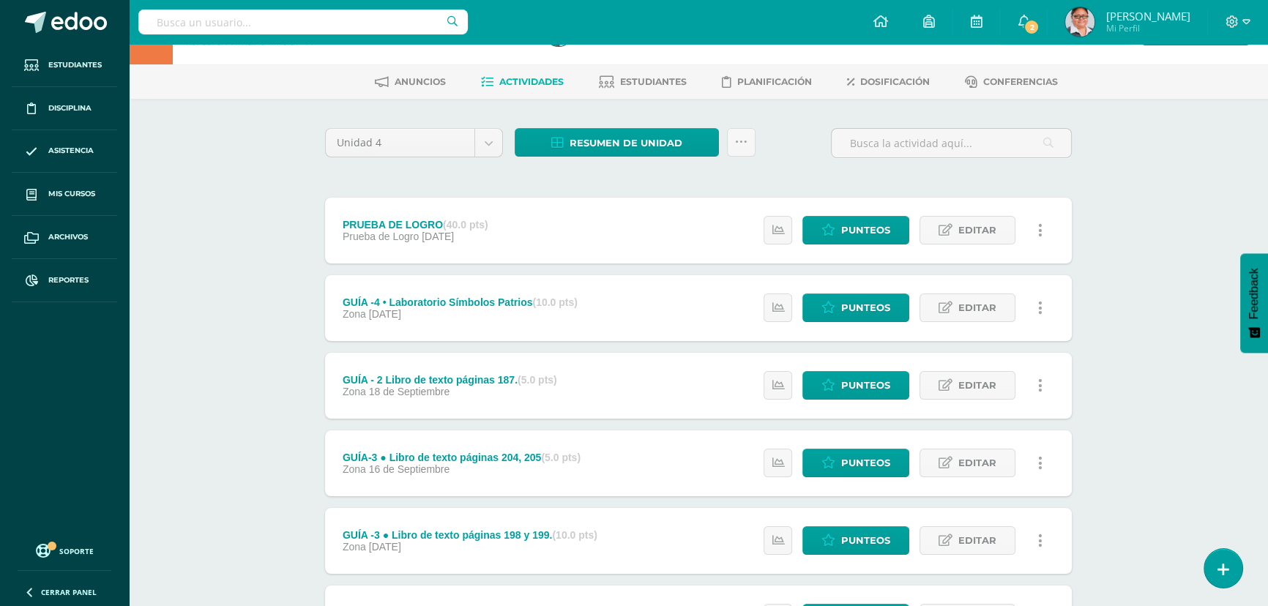
scroll to position [11, 0]
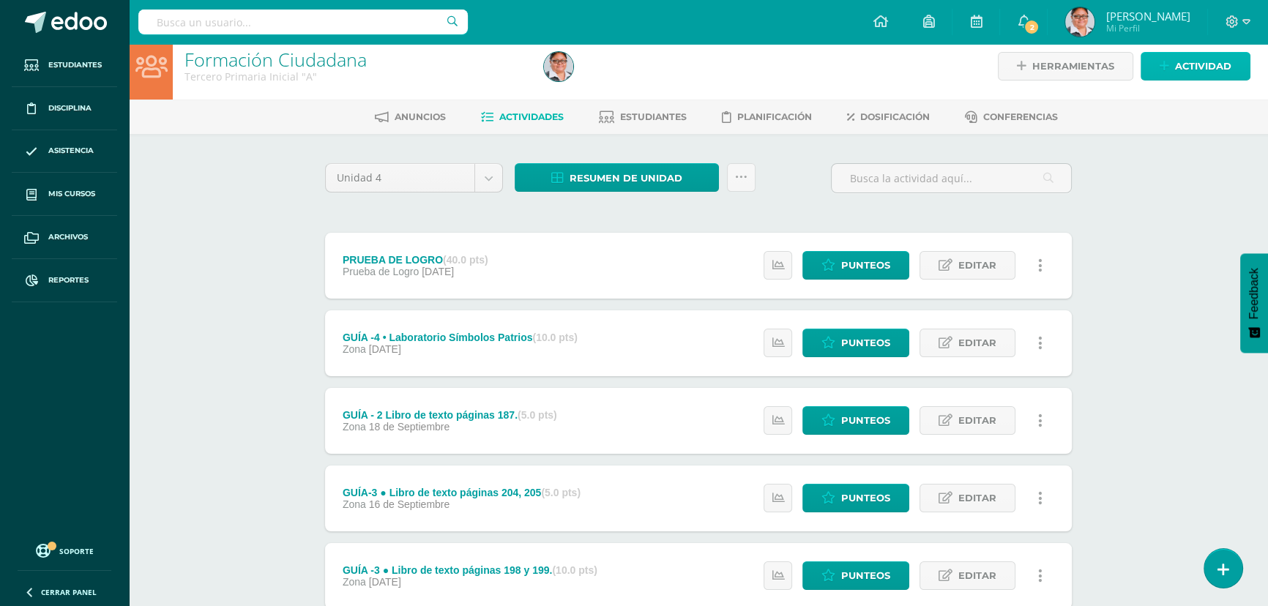
click at [1188, 59] on span "Actividad" at bounding box center [1203, 66] width 56 height 27
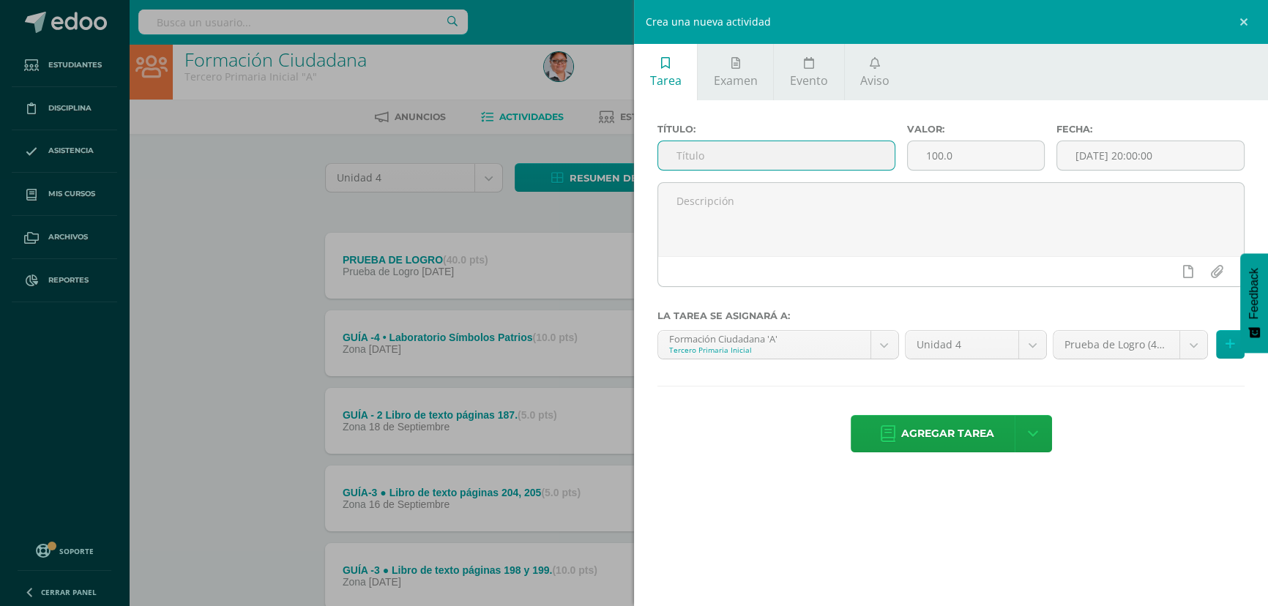
click at [753, 160] on input "text" at bounding box center [776, 155] width 236 height 29
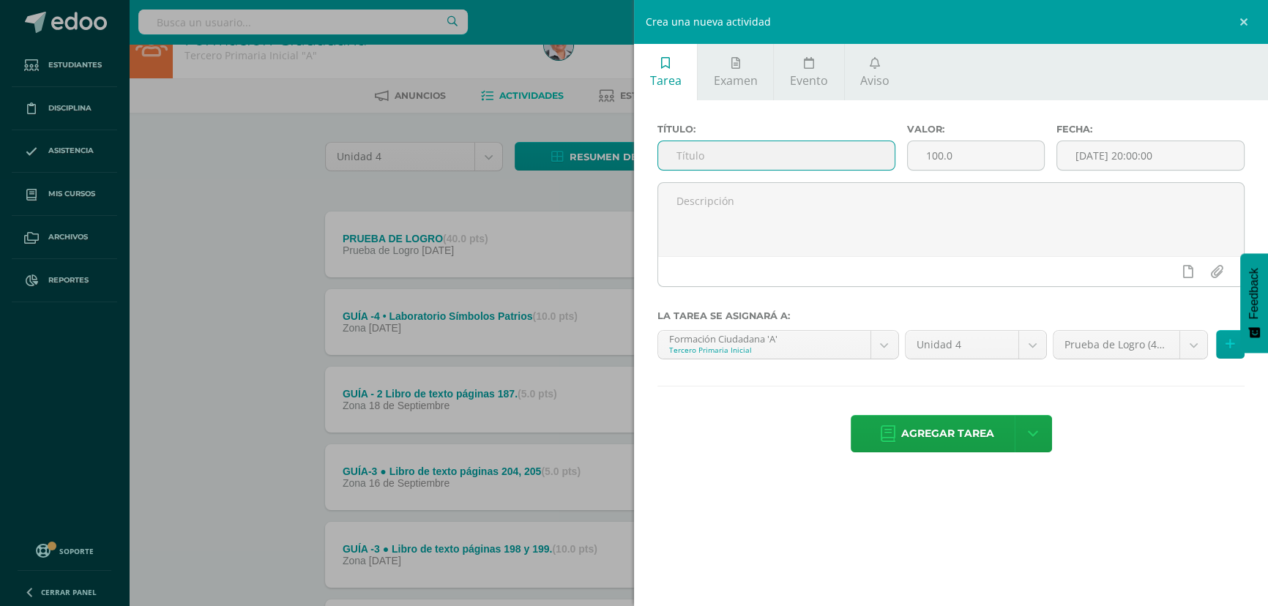
scroll to position [11, 0]
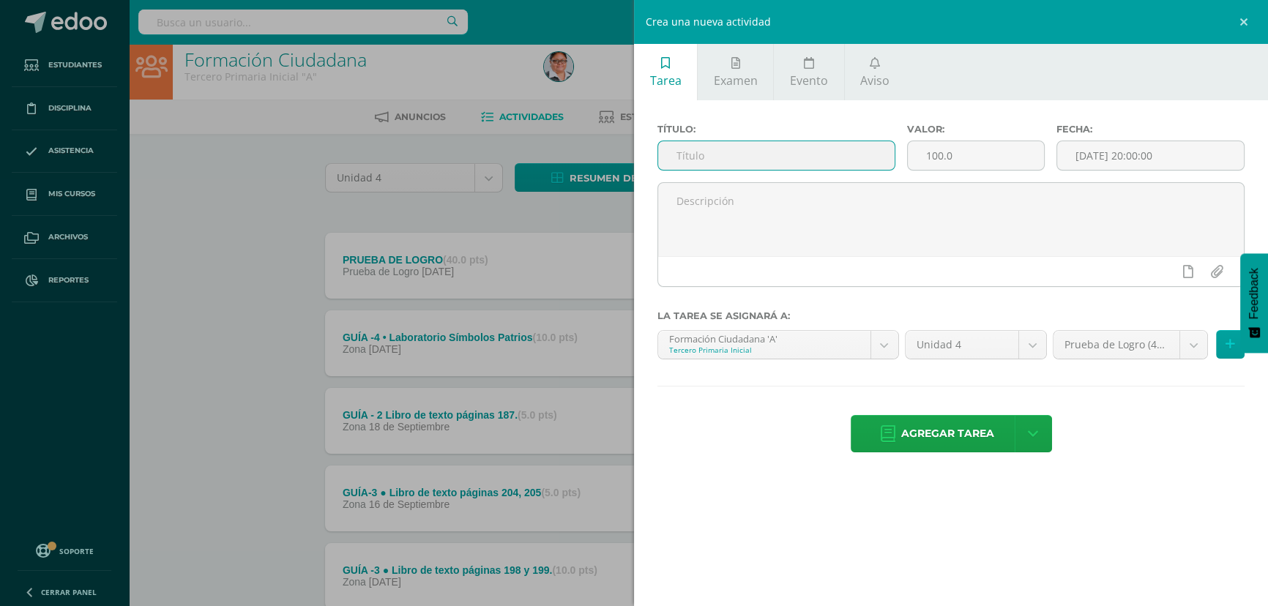
click at [727, 160] on input "text" at bounding box center [776, 155] width 236 height 29
type input "g"
type input "GUÍA 4- gastronomía guatemalteca (10 puntos)"
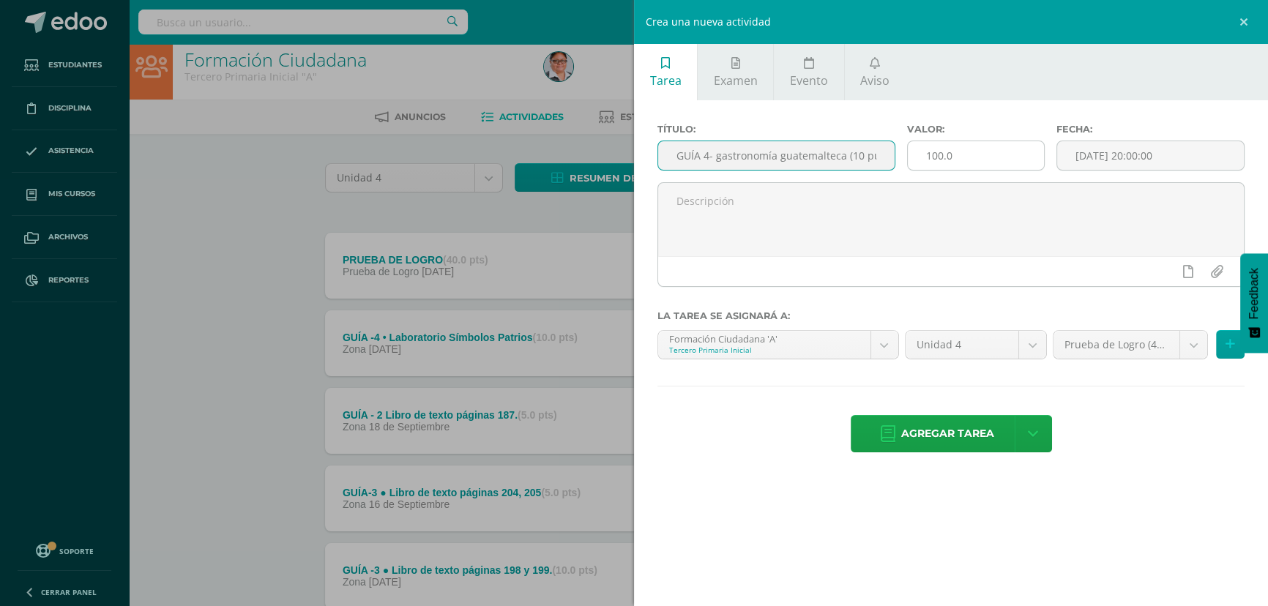
click at [936, 159] on input "100.0" at bounding box center [976, 155] width 137 height 29
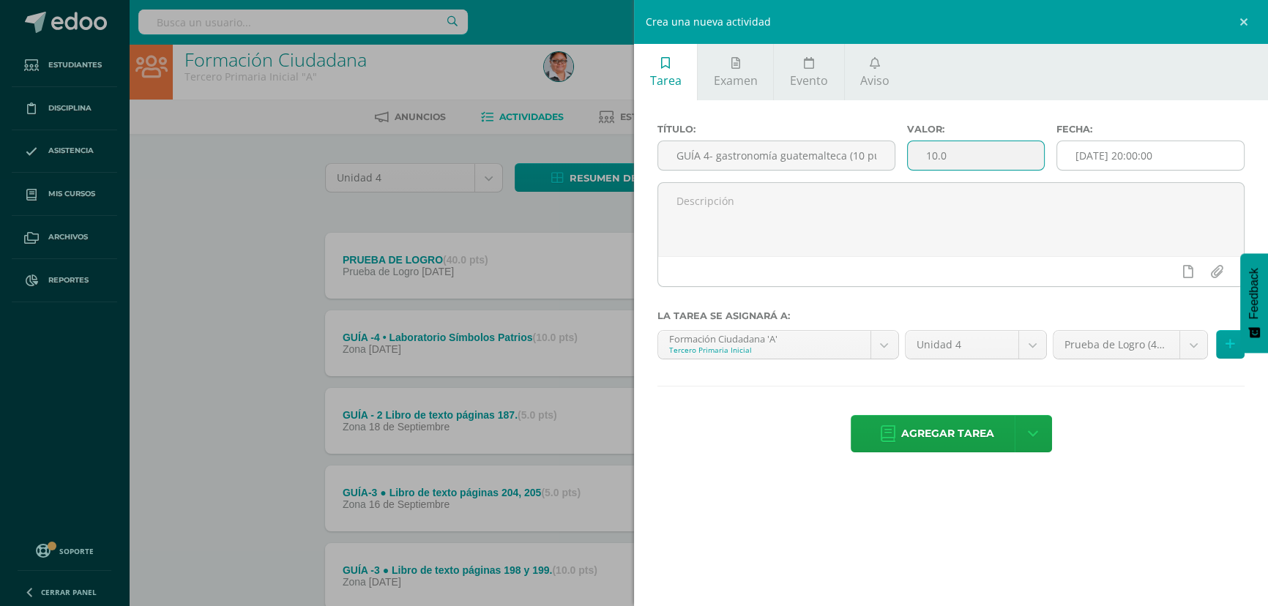
type input "10.0"
click at [1136, 156] on input "[DATE] 20:00:00" at bounding box center [1150, 155] width 187 height 29
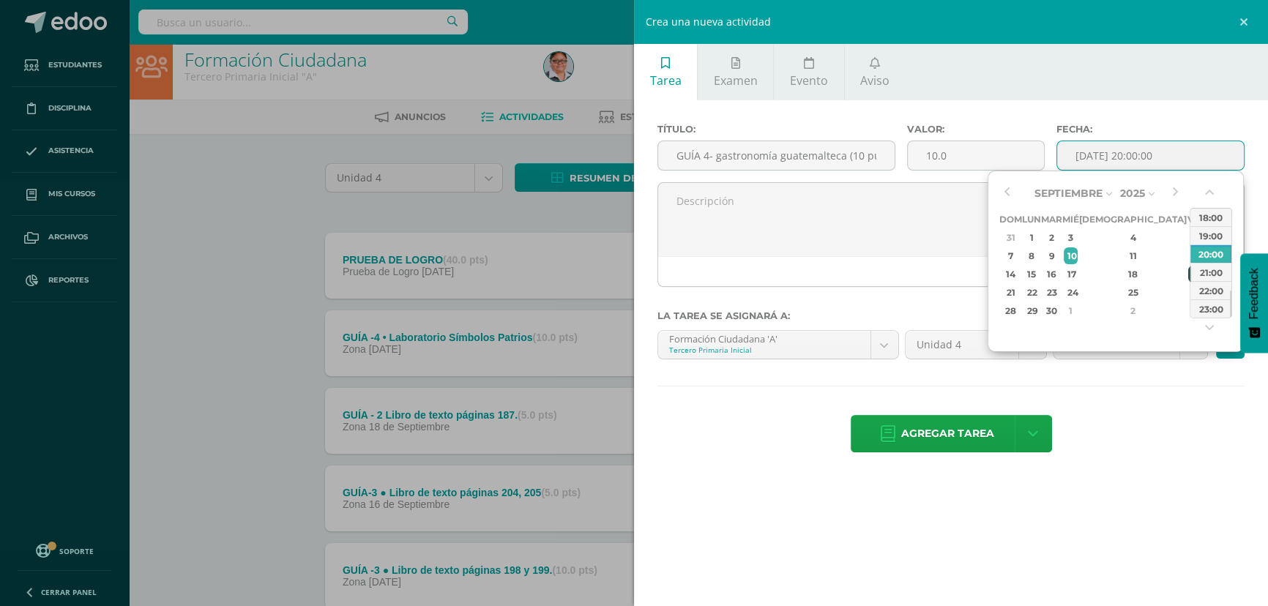
click at [1188, 275] on div "19" at bounding box center [1194, 274] width 13 height 17
type input "2025-09-19 20:00"
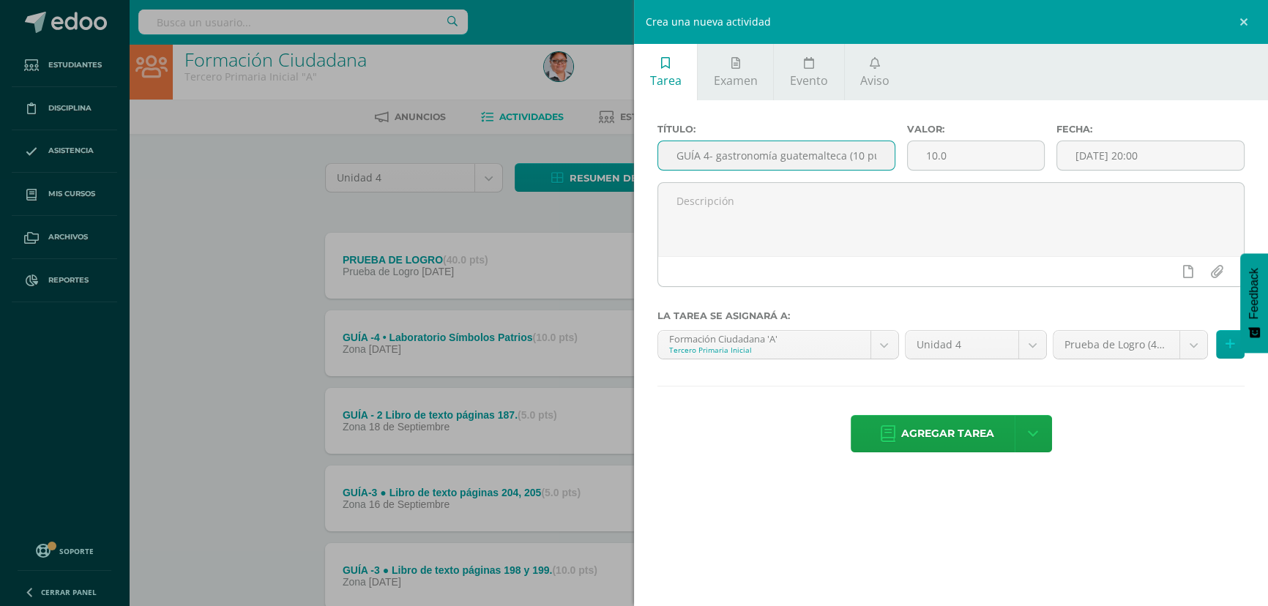
scroll to position [0, 23]
drag, startPoint x: 712, startPoint y: 162, endPoint x: 893, endPoint y: 171, distance: 181.1
click at [886, 170] on input "GUÍA 4- gastronomía guatemalteca (10 puntos)" at bounding box center [776, 155] width 236 height 29
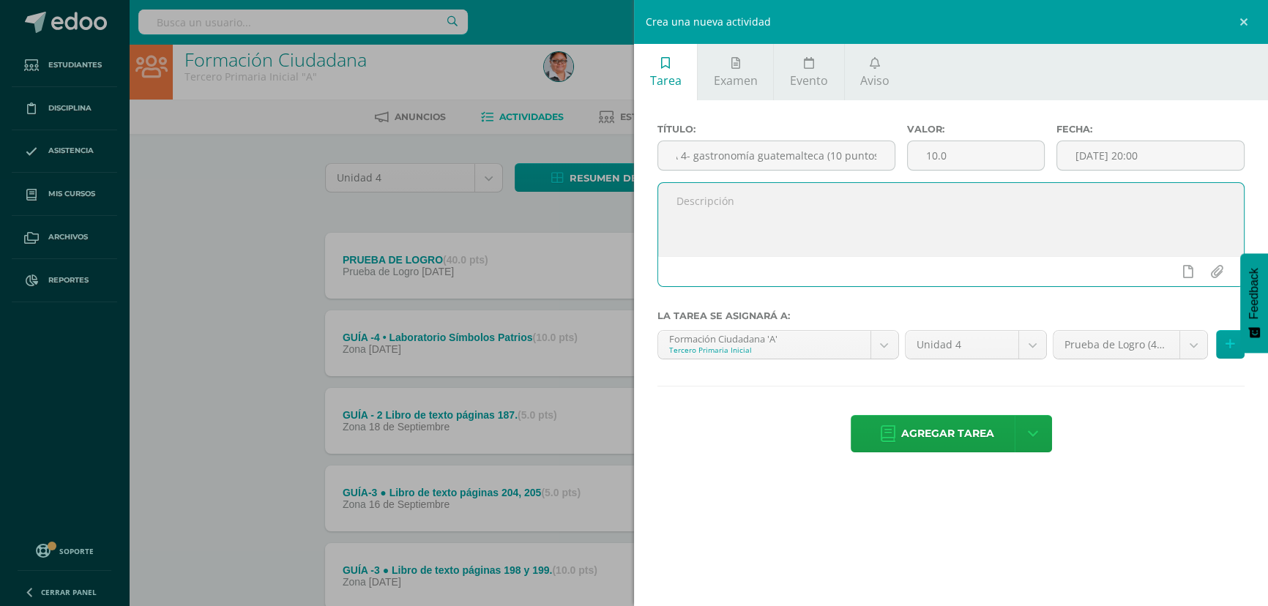
scroll to position [0, 0]
click at [702, 220] on textarea at bounding box center [951, 219] width 586 height 73
paste textarea "gastronomía guatemalteca (10 puntos)"
click at [919, 226] on textarea "gastronomía guatemalteca (10 puntos)" at bounding box center [951, 219] width 586 height 73
type textarea "gastronomía guatemalteca (10 puntos)"
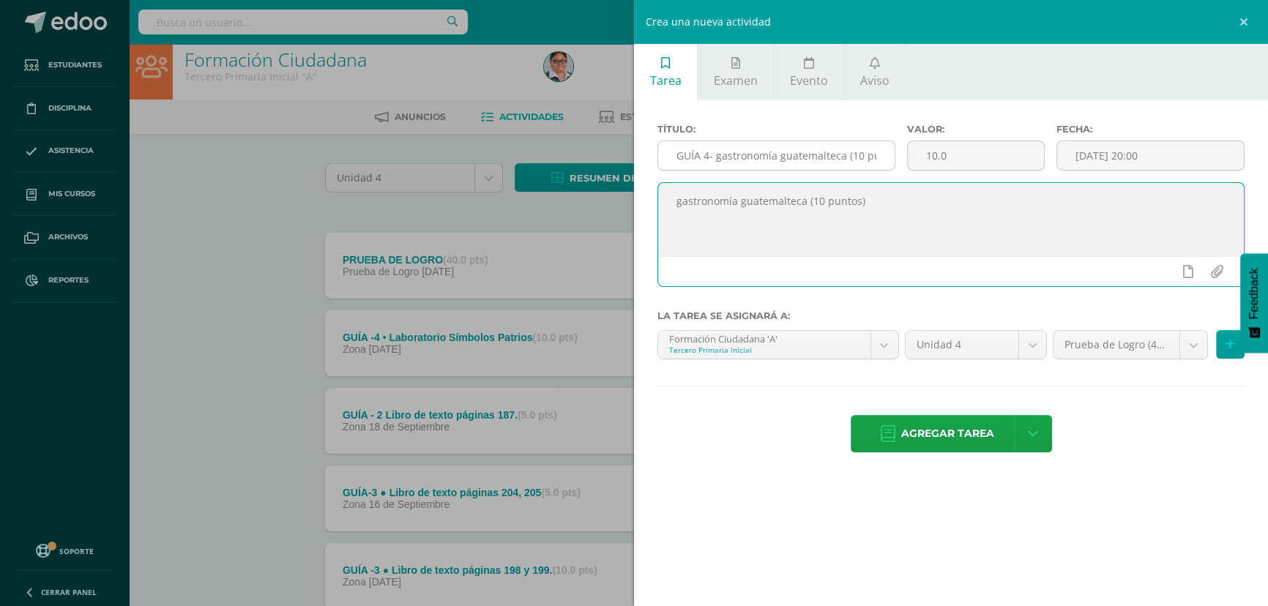
click at [715, 159] on input "GUÍA 4- gastronomía guatemalteca (10 puntos)" at bounding box center [776, 155] width 236 height 29
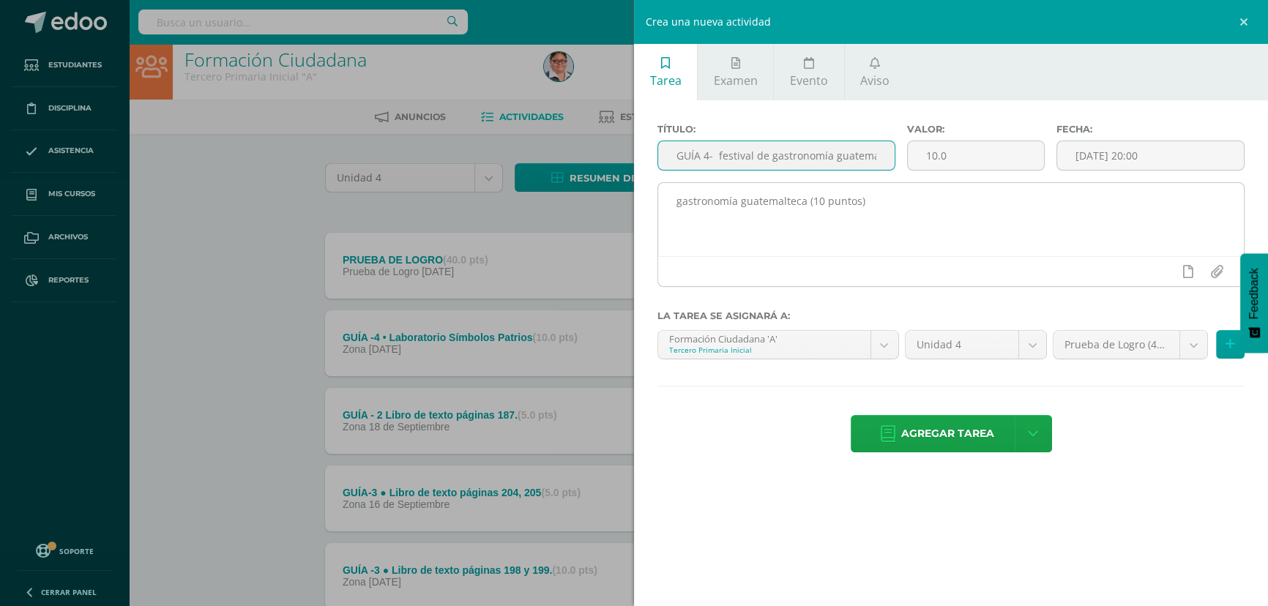
type input "GUÍA 4- festival de gastronomía guatemalteca (10 puntos)"
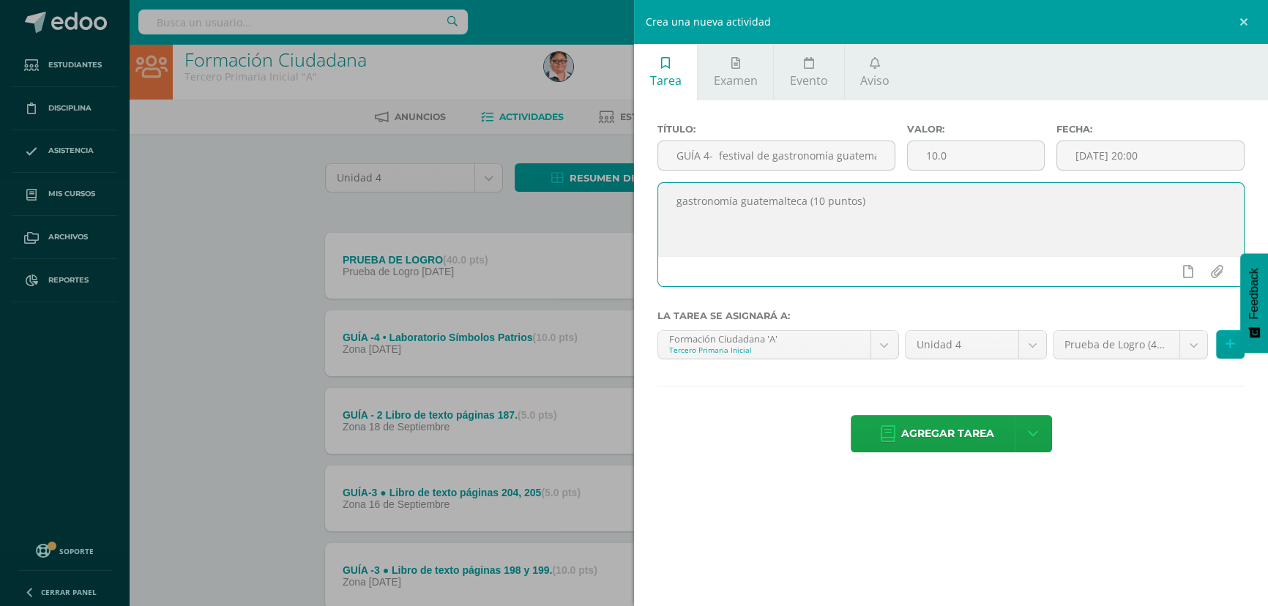
click at [671, 212] on textarea "gastronomía guatemalteca (10 puntos)" at bounding box center [951, 219] width 586 height 73
type textarea "festival de gastronomía guatemalteca (10 puntos)"
click at [1190, 339] on body "La tarea GUÍA - 2 Libro de texto páginas 187. fue editada exitosamente. Estudia…" at bounding box center [634, 464] width 1268 height 950
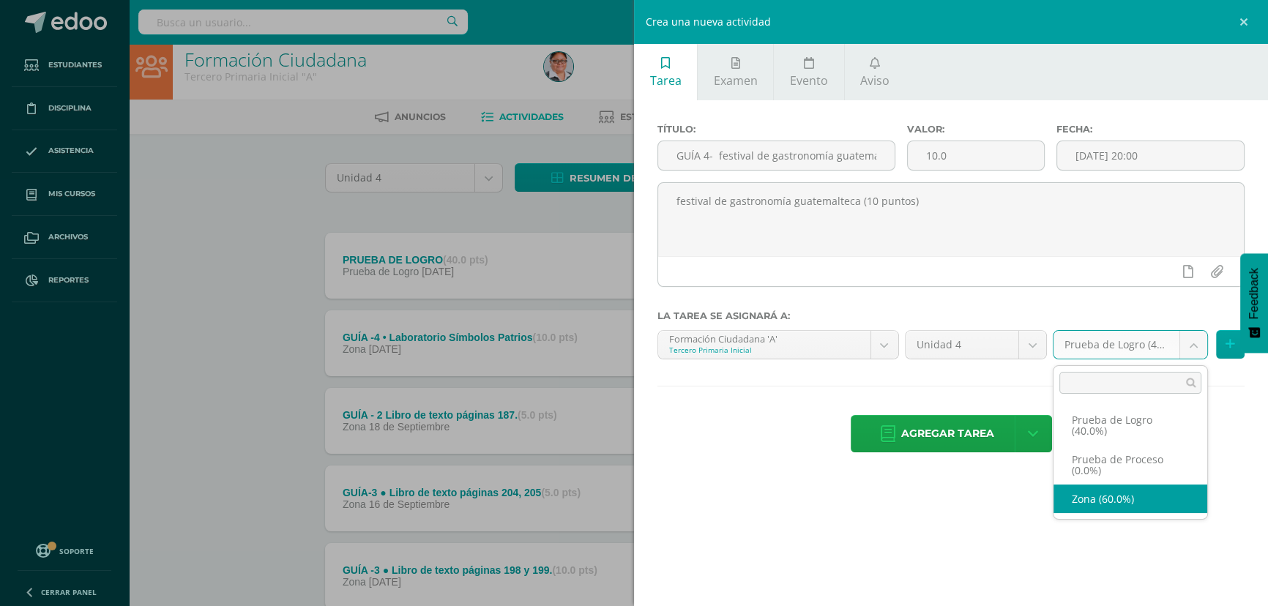
select select "154209"
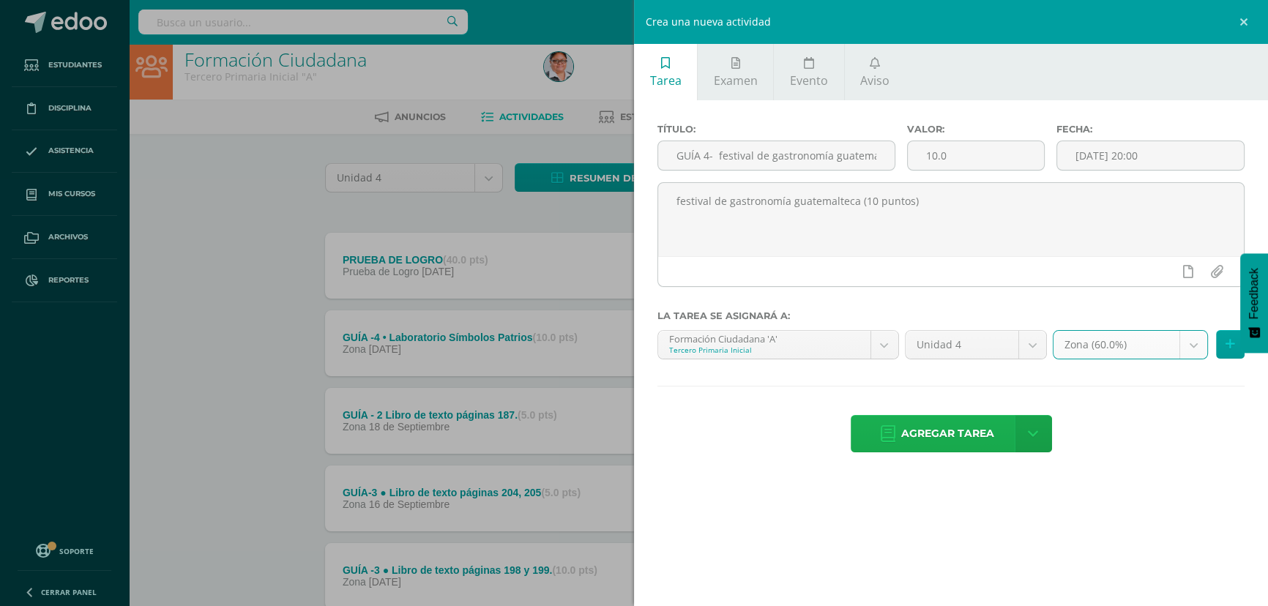
click at [961, 441] on span "Agregar tarea" at bounding box center [947, 434] width 93 height 36
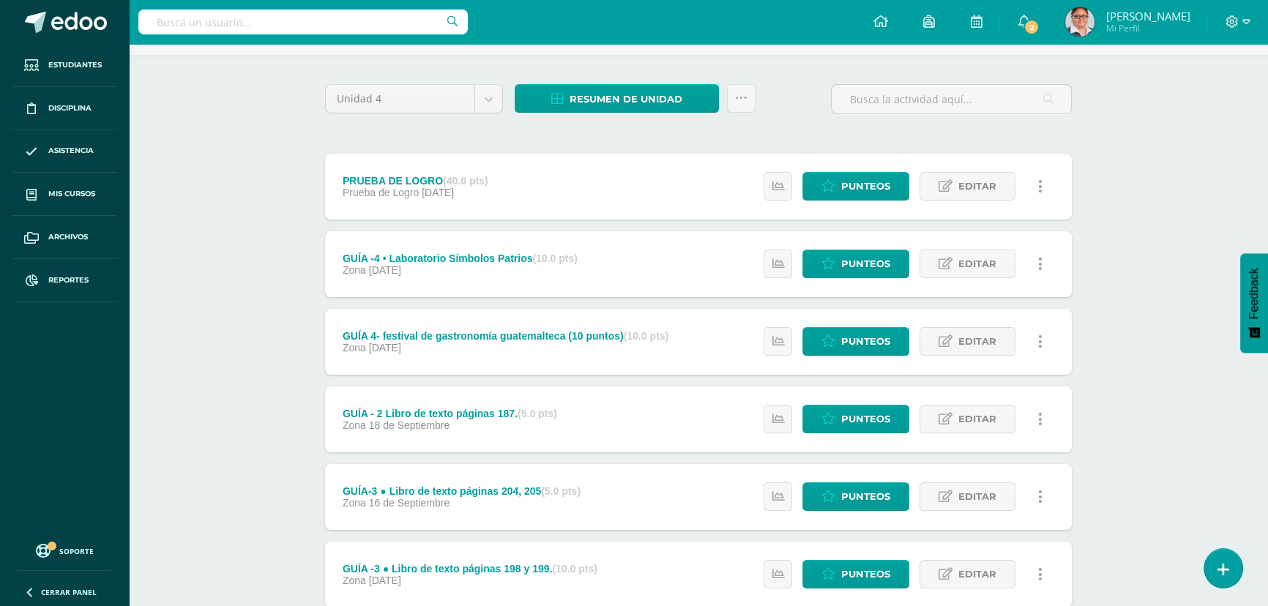
scroll to position [89, 0]
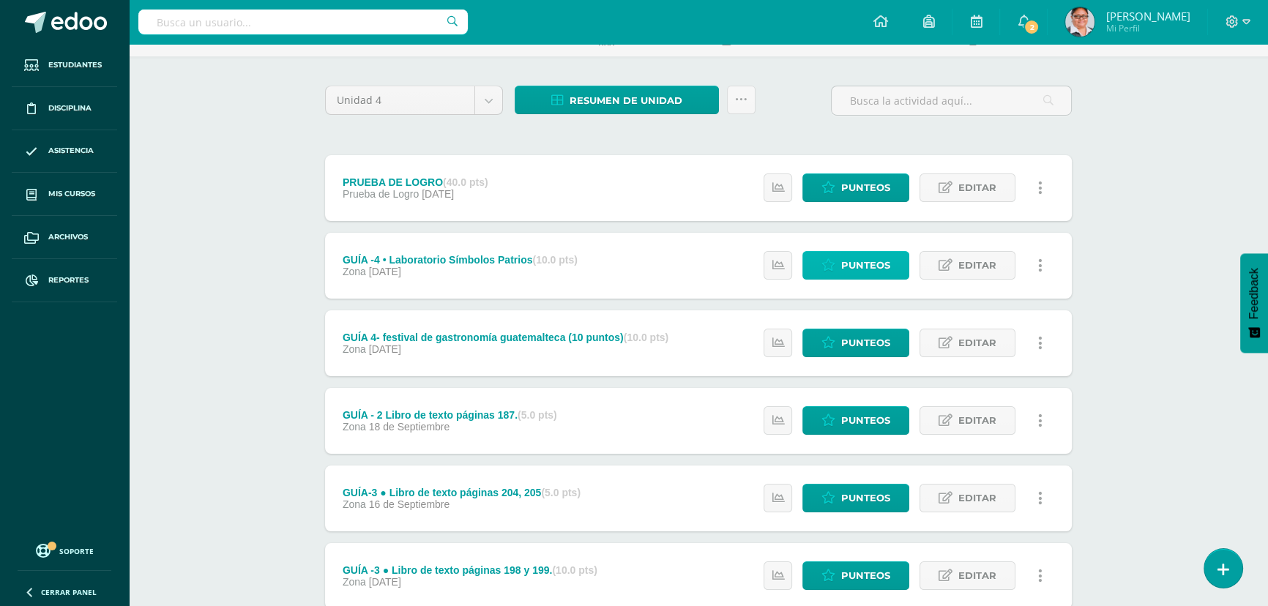
click at [877, 269] on span "Punteos" at bounding box center [865, 265] width 49 height 27
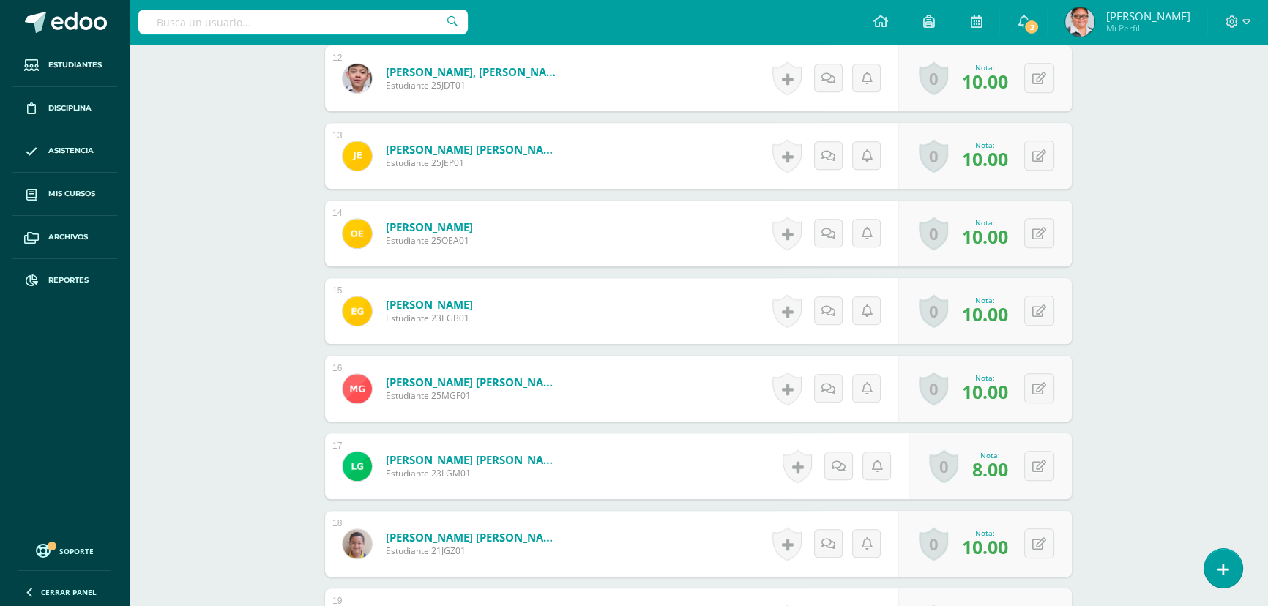
scroll to position [1464, 0]
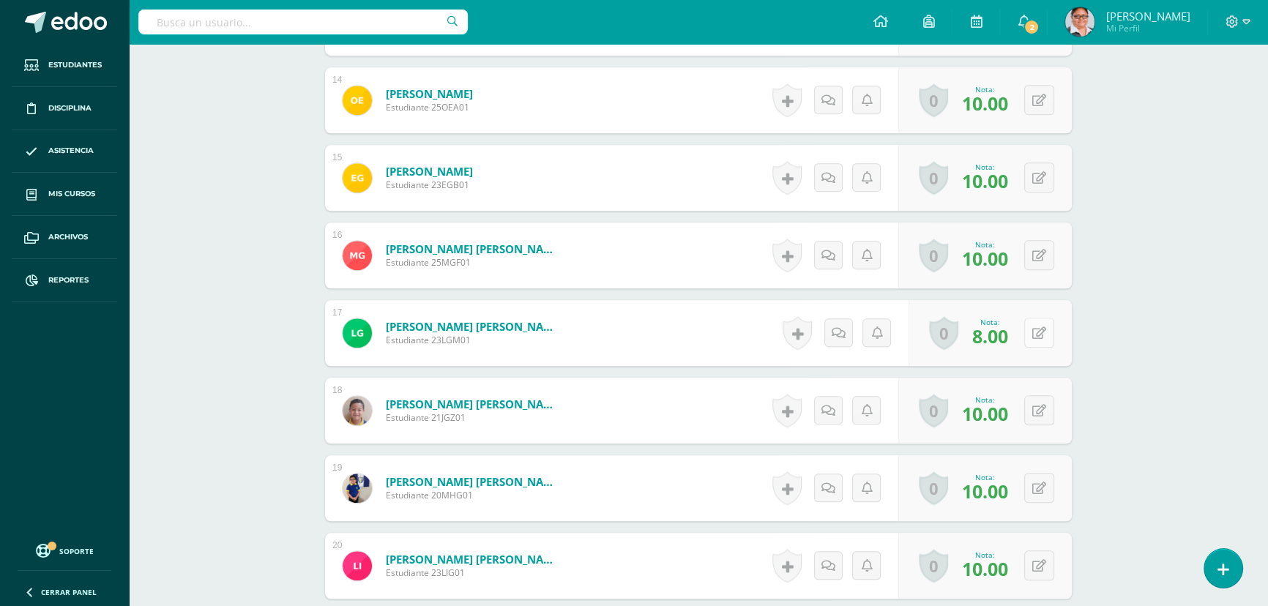
click at [1040, 332] on button at bounding box center [1039, 333] width 30 height 30
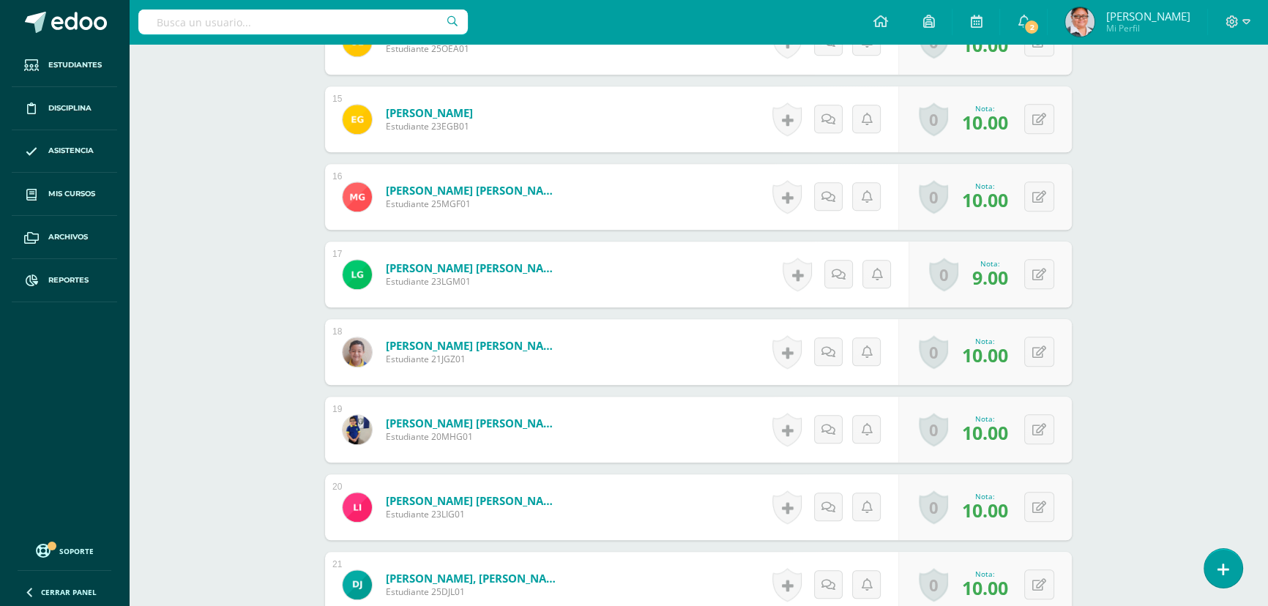
scroll to position [1645, 0]
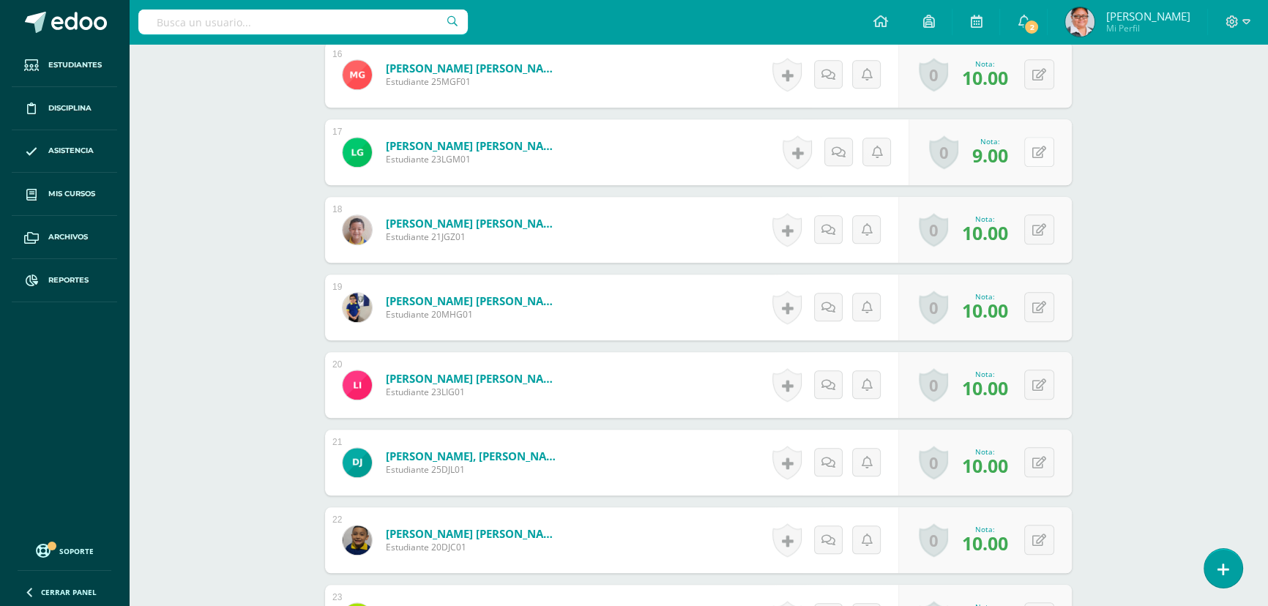
click at [1041, 152] on icon at bounding box center [1039, 152] width 14 height 12
type input "10"
click at [1130, 193] on div "Formación Ciudadana Tercero Primaria Inicial "A" Herramientas Detalle de asiste…" at bounding box center [698, 268] width 1139 height 3739
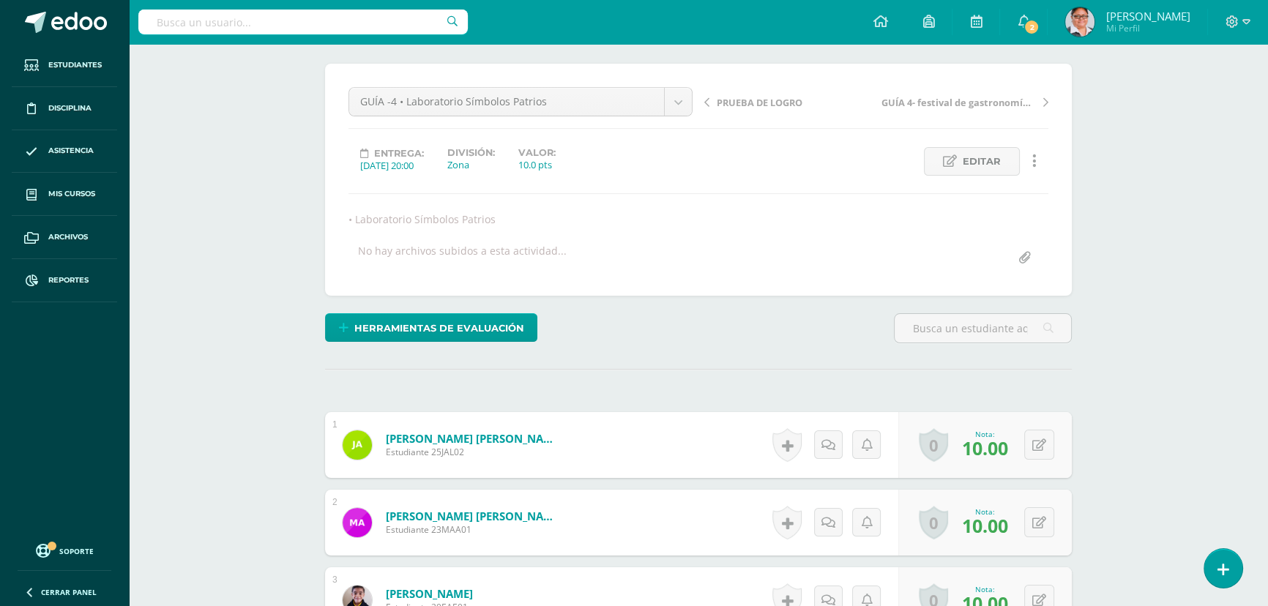
scroll to position [0, 0]
